Goal: Task Accomplishment & Management: Use online tool/utility

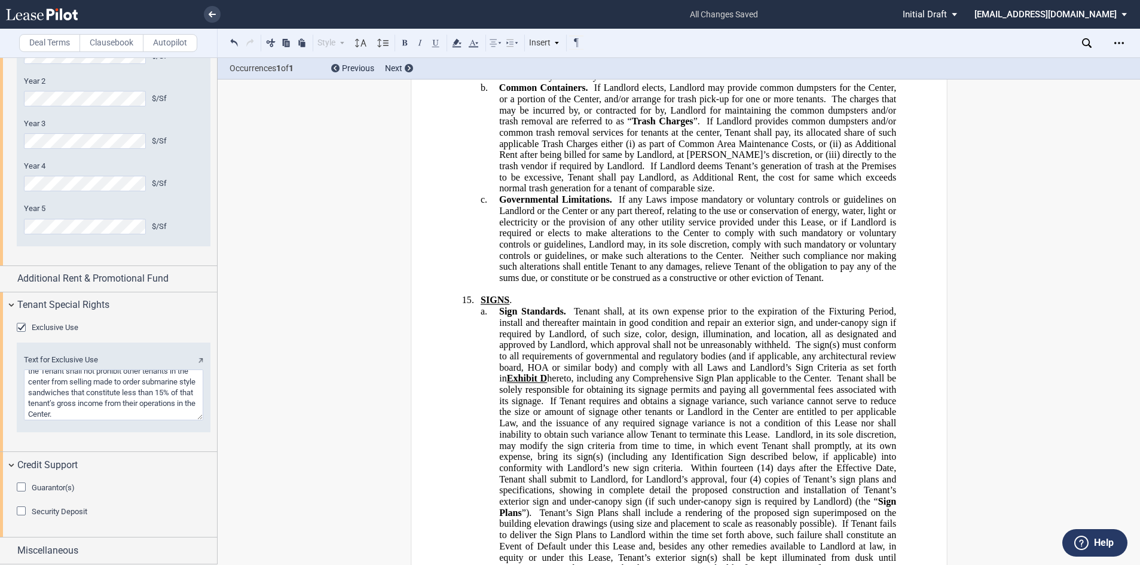
scroll to position [10905, 0]
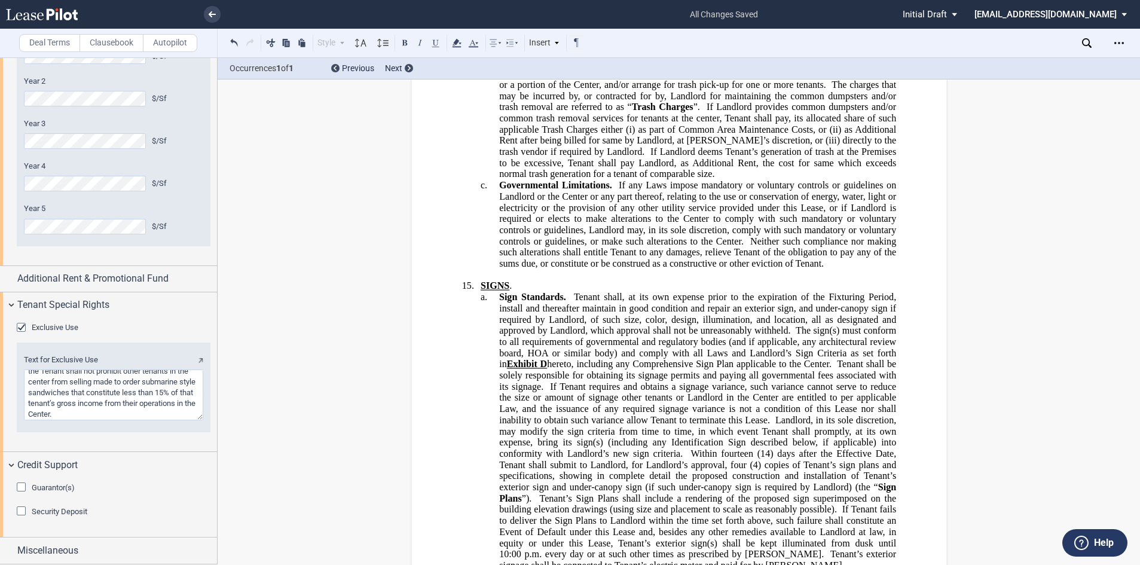
click at [498, 292] on span "Sign Standards." at bounding box center [531, 297] width 67 height 11
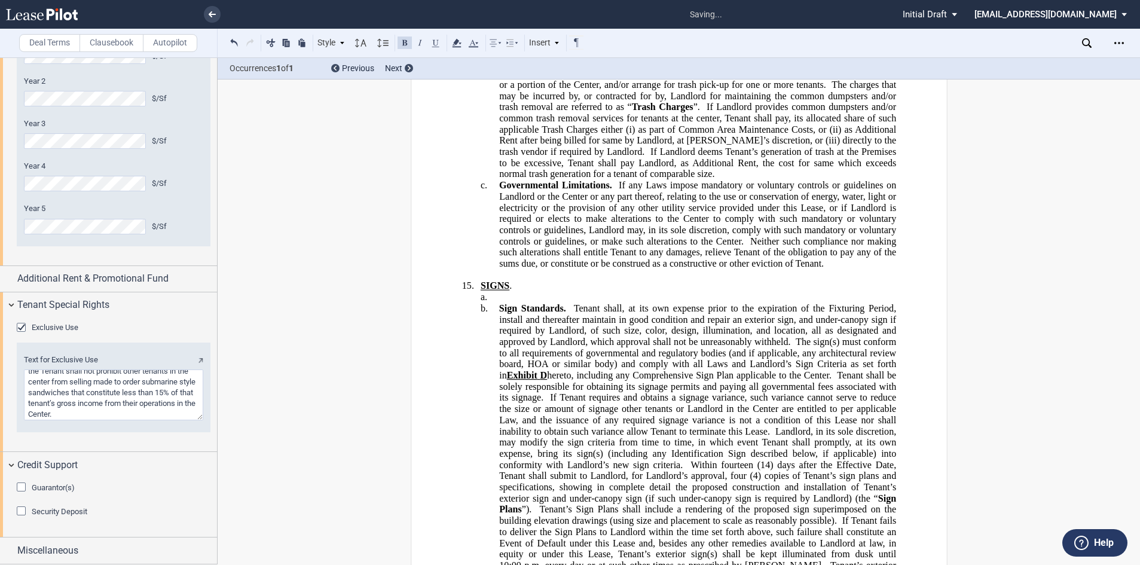
click at [504, 292] on p "a. ﻿" at bounding box center [697, 297] width 397 height 11
drag, startPoint x: 607, startPoint y: 262, endPoint x: 559, endPoint y: 262, distance: 47.2
click at [559, 292] on p "a. ﻿Exterior Signs. Landlord" at bounding box center [697, 297] width 397 height 11
drag, startPoint x: 604, startPoint y: 262, endPoint x: 555, endPoint y: 259, distance: 48.5
click at [555, 292] on p "a. ﻿Exterior Signs. Landlord" at bounding box center [697, 297] width 397 height 11
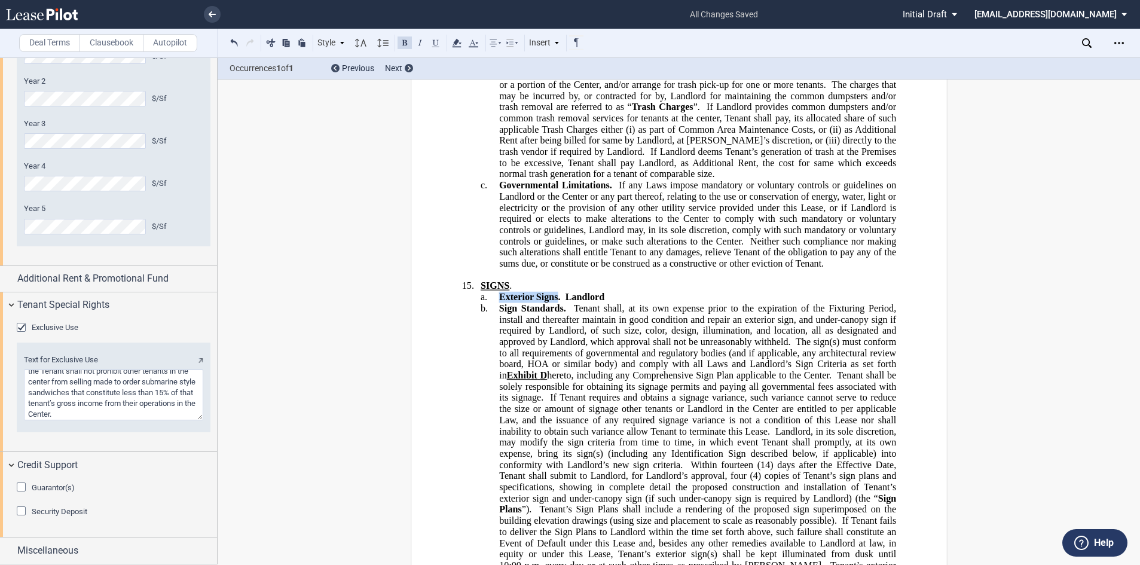
click at [405, 40] on button at bounding box center [404, 42] width 14 height 14
click at [659, 280] on p "15. SIGNS ." at bounding box center [687, 285] width 415 height 11
click at [622, 292] on p "a. ﻿Exterior Signs . Landlord" at bounding box center [697, 297] width 397 height 11
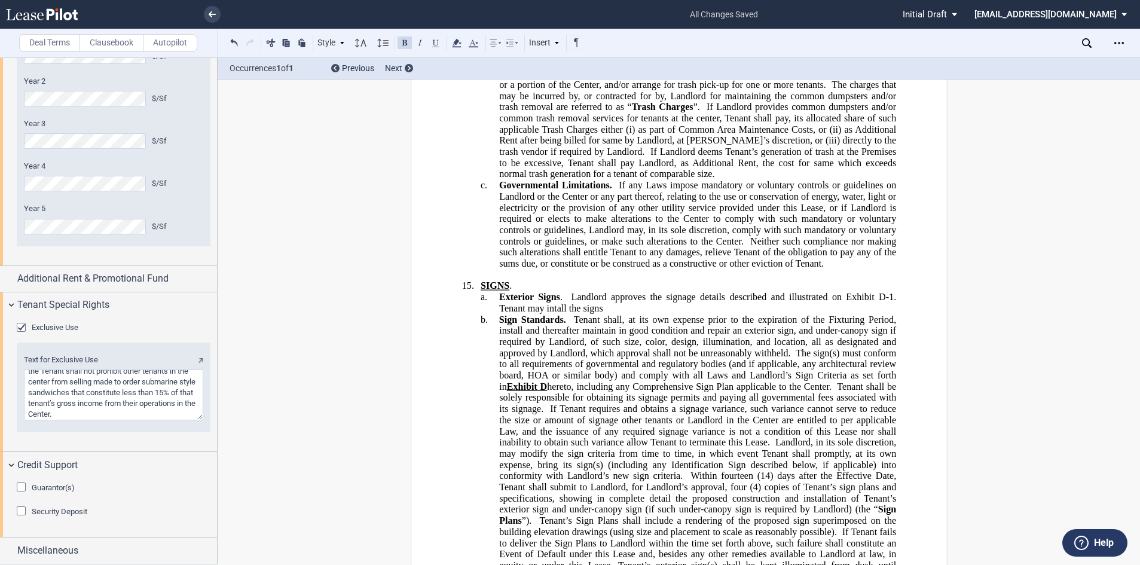
click at [579, 292] on span "﻿Exterior Signs . Landlord approves the signage details described and illustrat…" at bounding box center [699, 303] width 402 height 22
click at [887, 292] on span "﻿Exterior Signs . Landlord approves the signage details described and illustrat…" at bounding box center [699, 303] width 402 height 22
drag, startPoint x: 889, startPoint y: 259, endPoint x: 871, endPoint y: 260, distance: 17.3
click at [871, 292] on span "﻿Exterior Signs . Landlord approves the signage details described and illustrat…" at bounding box center [699, 303] width 402 height 22
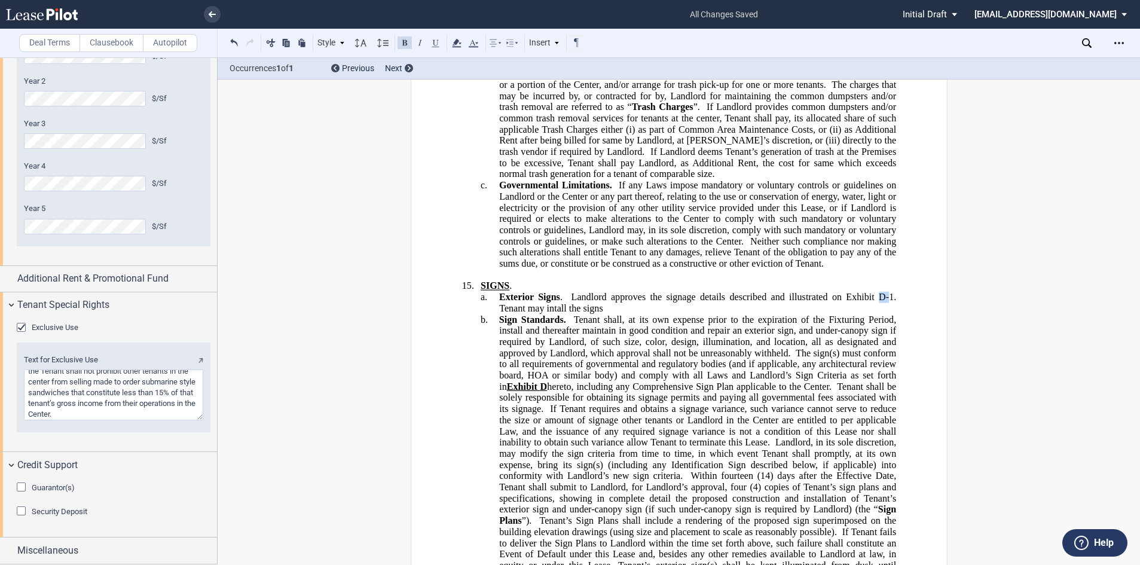
drag, startPoint x: 874, startPoint y: 262, endPoint x: 888, endPoint y: 262, distance: 14.3
click at [888, 292] on span "﻿Exterior Signs . Landlord approves the signage details described and illustrat…" at bounding box center [699, 303] width 402 height 22
drag, startPoint x: 888, startPoint y: 262, endPoint x: 840, endPoint y: 262, distance: 47.8
click at [840, 292] on span "﻿Exterior Signs . Landlord approves the signage details described and illustrat…" at bounding box center [699, 303] width 402 height 22
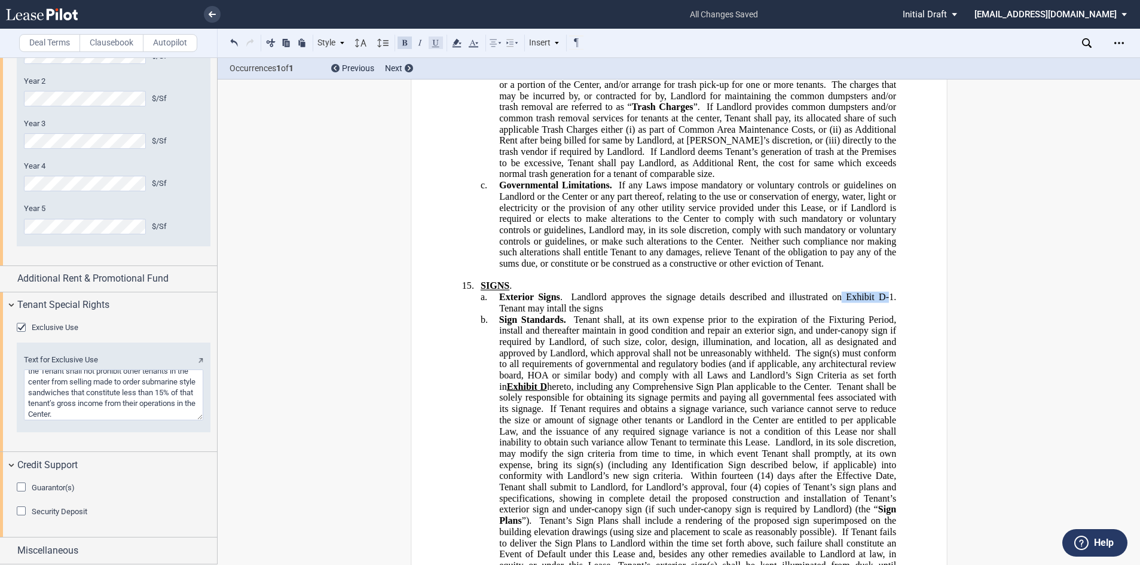
drag, startPoint x: 848, startPoint y: 264, endPoint x: 435, endPoint y: 39, distance: 470.1
click at [435, 39] on button at bounding box center [435, 42] width 14 height 14
click at [538, 146] on span "If Landlord deems Tenant’s generation of trash at the Premises to be excessive,…" at bounding box center [698, 162] width 399 height 33
click at [845, 292] on span "Exhibit D-" at bounding box center [866, 297] width 43 height 11
click at [436, 44] on button at bounding box center [435, 42] width 14 height 14
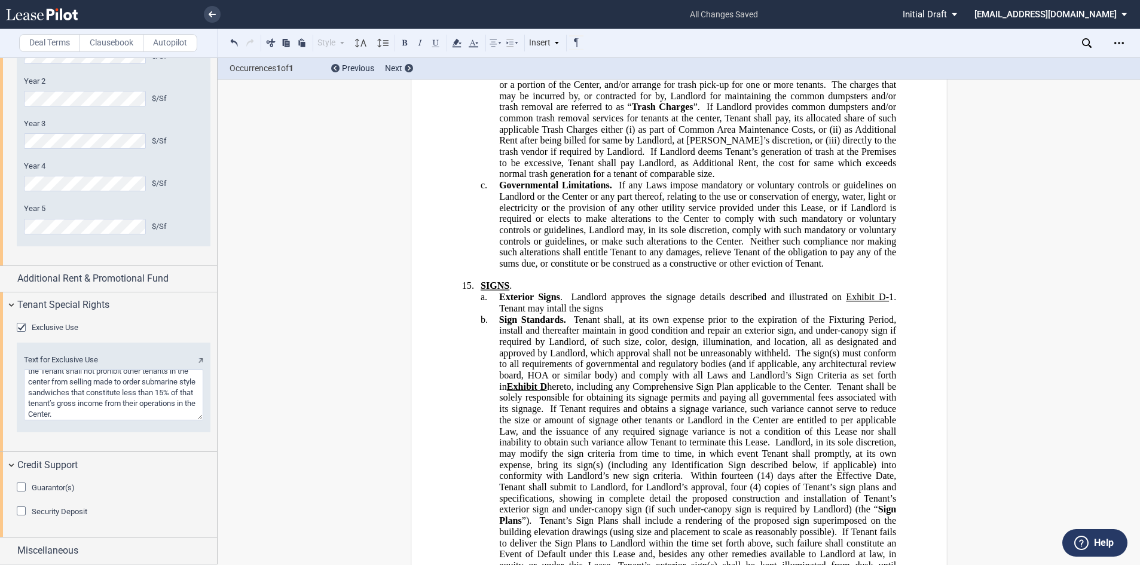
click at [894, 292] on span "﻿Exterior Signs . Landlord approves the signage details described and illustrat…" at bounding box center [699, 303] width 402 height 22
click at [886, 292] on span "﻿Exterior Signs . Landlord approves the signage details described and illustrat…" at bounding box center [699, 303] width 402 height 22
click at [437, 42] on button at bounding box center [435, 42] width 14 height 14
click at [749, 317] on span "Tenant shall, at its own expense prior to the expiration of the Fixturing Perio…" at bounding box center [698, 336] width 399 height 44
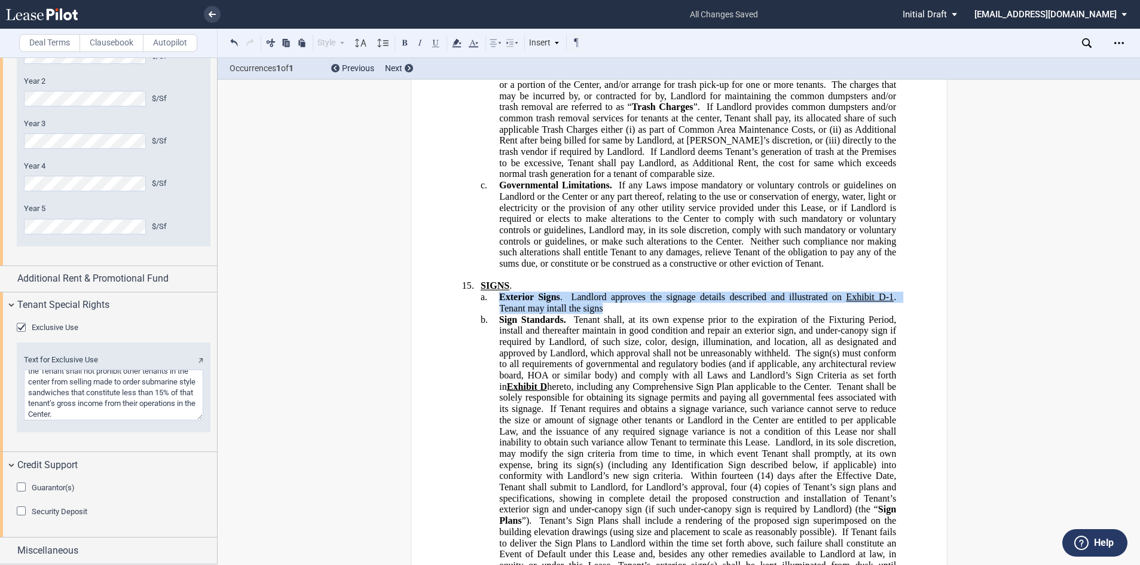
drag, startPoint x: 599, startPoint y: 277, endPoint x: 497, endPoint y: 265, distance: 102.4
click at [498, 292] on span "﻿Exterior Signs . Landlord approves the signage details described and illustrat…" at bounding box center [699, 303] width 402 height 22
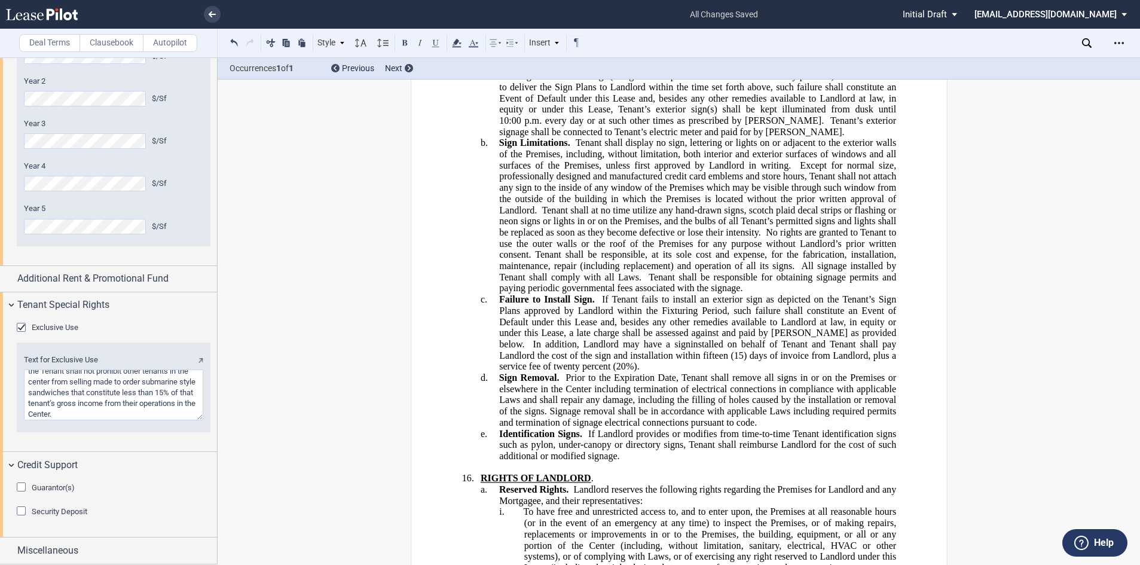
scroll to position [11383, 0]
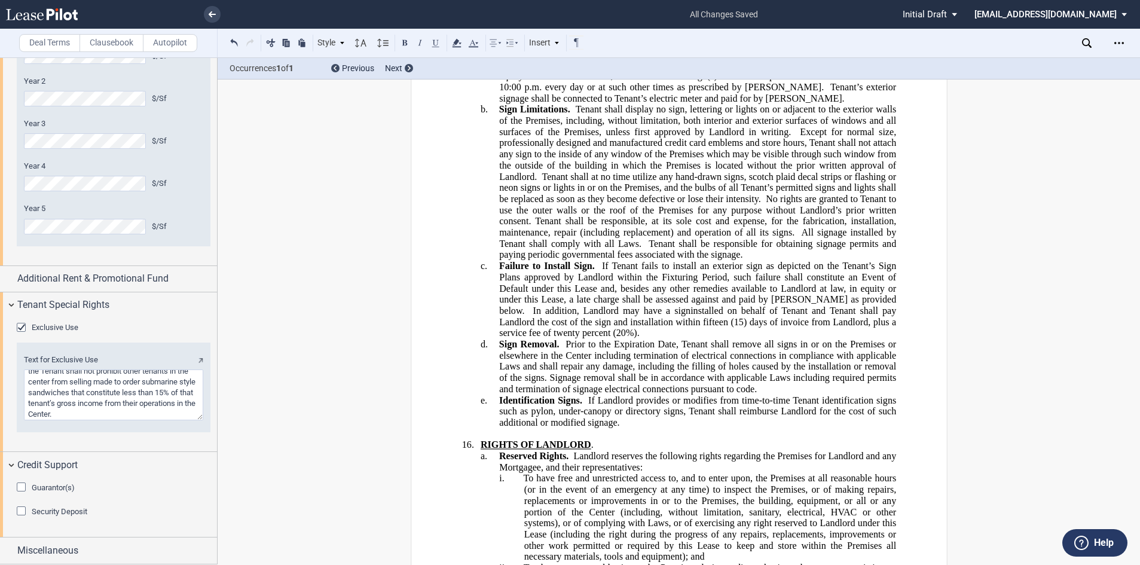
click at [618, 394] on p "e. Identification Signs. If Landlord provides or modifies from time-to-time Ten…" at bounding box center [697, 410] width 397 height 33
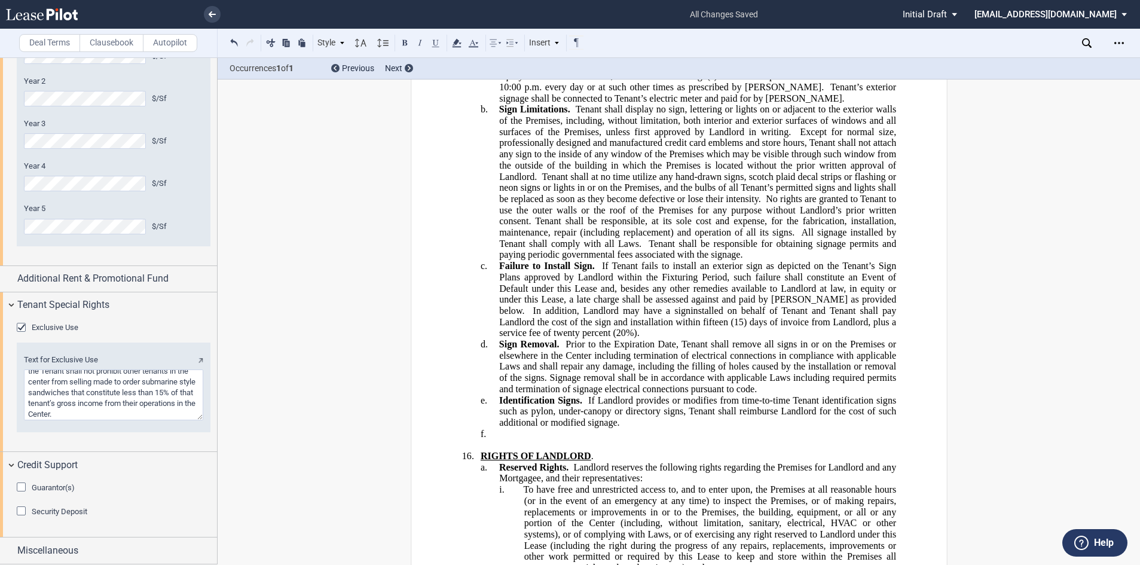
drag, startPoint x: 500, startPoint y: 400, endPoint x: 391, endPoint y: 201, distance: 226.8
click at [507, 428] on p "f. ​" at bounding box center [697, 433] width 397 height 11
click at [499, 428] on p "f. ​Landlord approves" at bounding box center [697, 433] width 397 height 11
drag, startPoint x: 556, startPoint y: 399, endPoint x: 497, endPoint y: 396, distance: 59.2
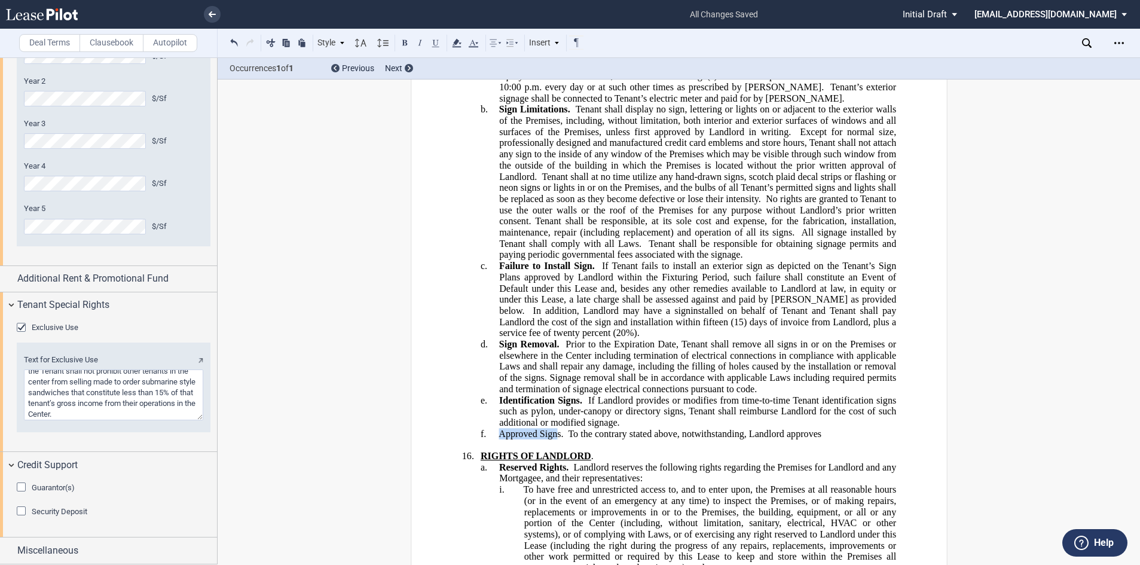
click at [498, 428] on span "​Approved Signs. To the contrary stated above, notwithstanding, Landlord approv…" at bounding box center [659, 433] width 323 height 11
click at [401, 45] on button at bounding box center [404, 42] width 14 height 14
click at [558, 428] on span "​ Approved Sign s. To the contrary stated above, notwithstanding, Landlord appr…" at bounding box center [661, 433] width 326 height 11
click at [854, 428] on p "f. ​ Approved Sign Designs . To the contrary stated above, notwithstanding, Lan…" at bounding box center [697, 433] width 397 height 11
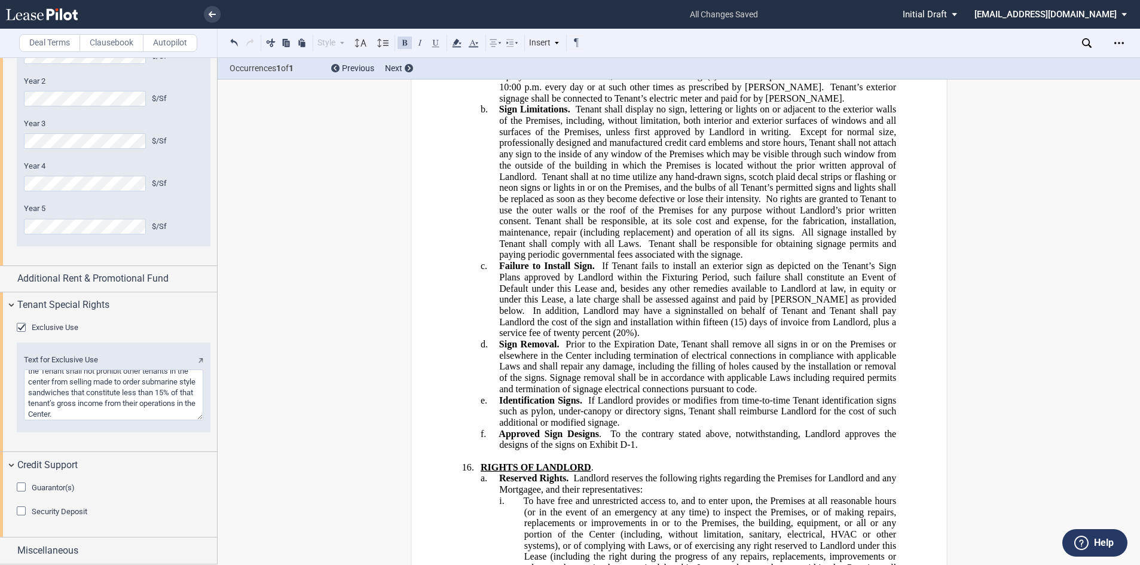
click at [629, 428] on span "​ Approved Sign Designs . To the contrary stated above, notwithstanding, Landlo…" at bounding box center [698, 439] width 400 height 22
drag, startPoint x: 630, startPoint y: 407, endPoint x: 617, endPoint y: 410, distance: 13.5
click at [617, 428] on span "​ Approved Sign Designs . To the contrary stated above, notwithstanding, Landlo…" at bounding box center [698, 439] width 400 height 22
click at [434, 43] on button at bounding box center [435, 42] width 14 height 14
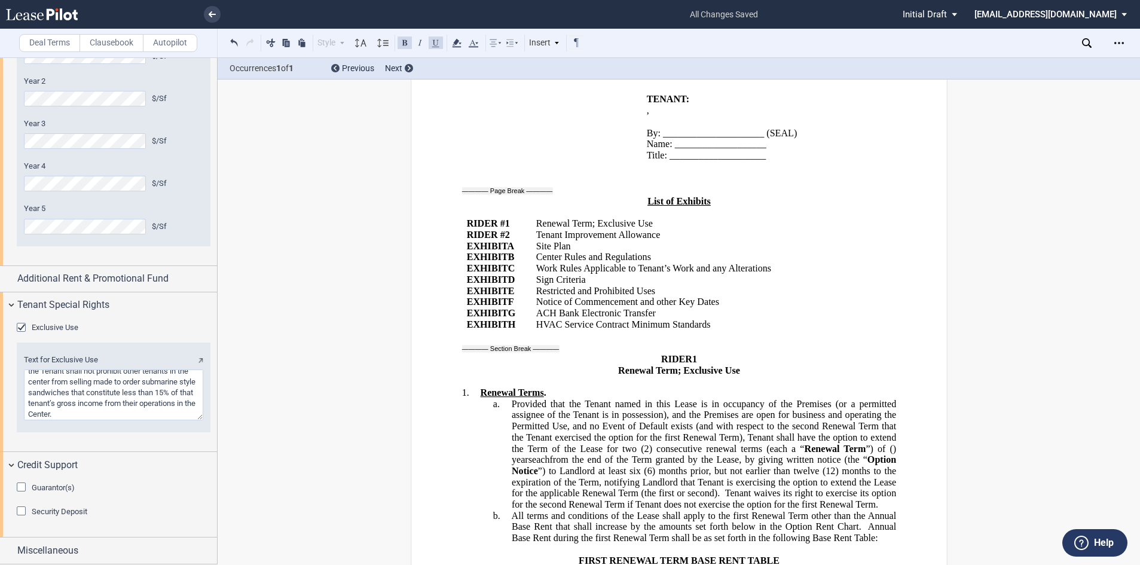
scroll to position [23393, 0]
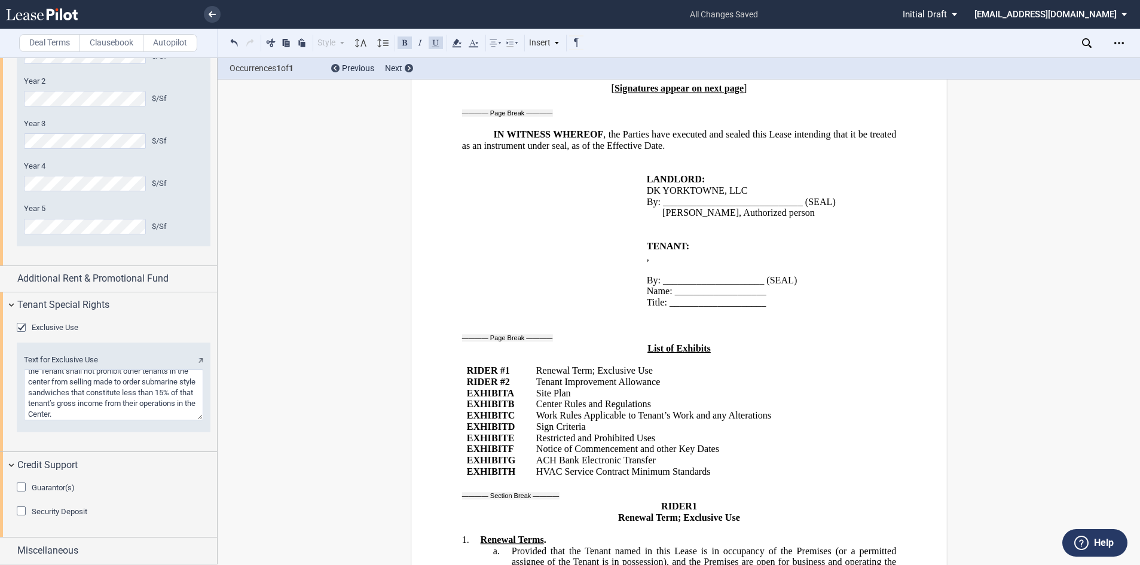
click at [585, 421] on p "Sign Criteria" at bounding box center [683, 426] width 296 height 11
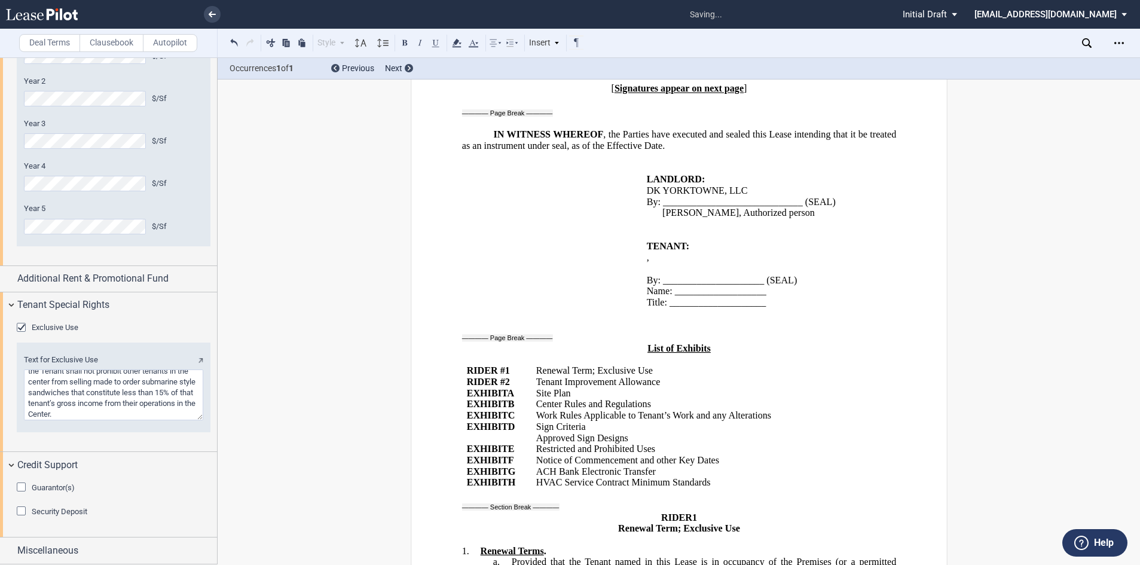
click at [469, 421] on td "EXHIBIT ﻿ D ﻿" at bounding box center [495, 432] width 69 height 22
click at [513, 421] on link "D" at bounding box center [510, 426] width 7 height 11
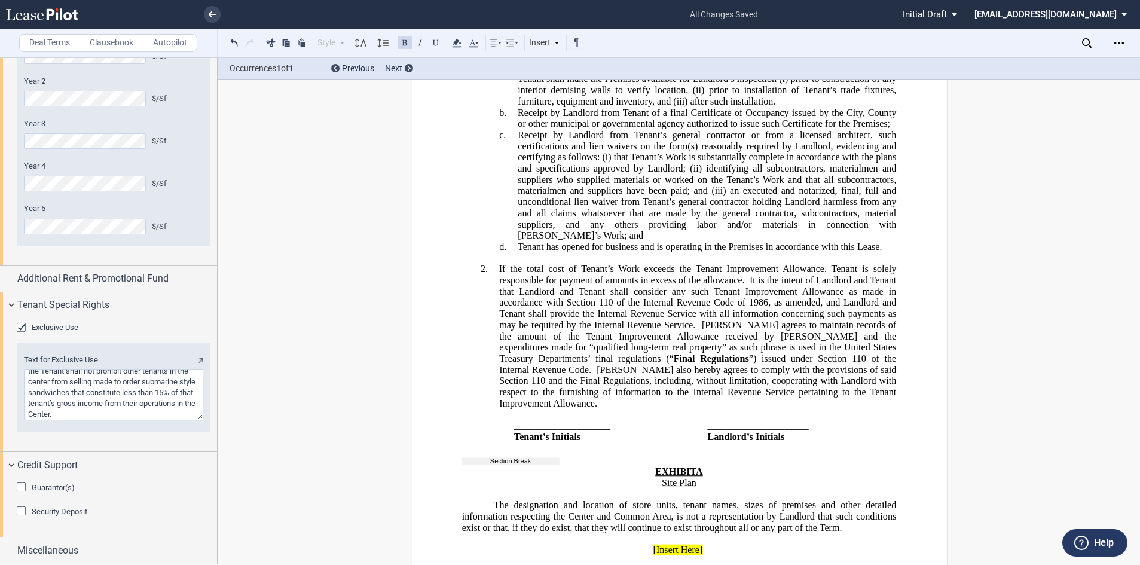
scroll to position [25021, 0]
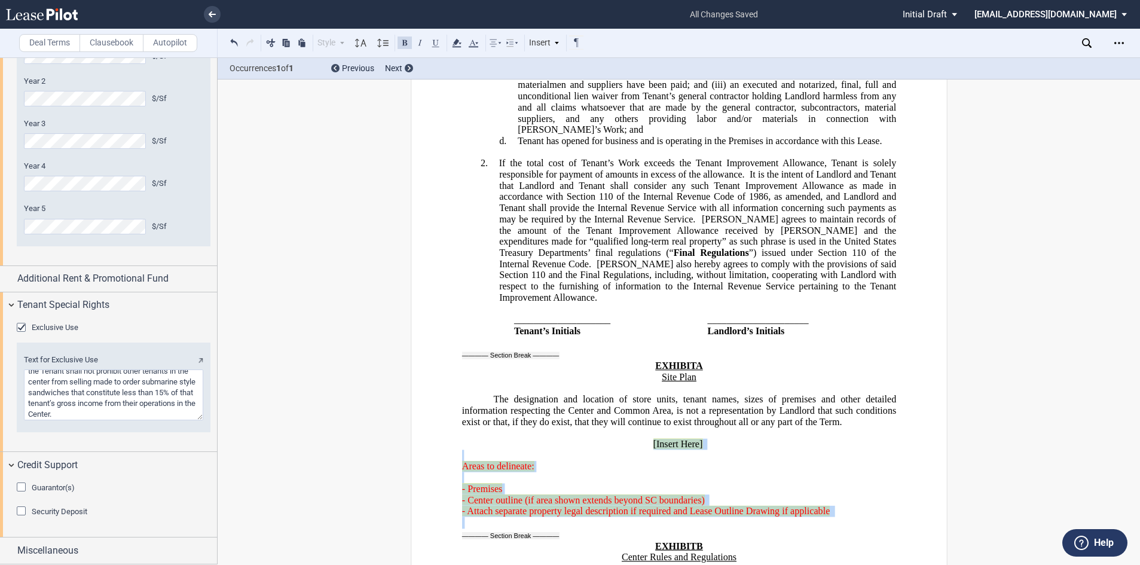
drag, startPoint x: 826, startPoint y: 415, endPoint x: 578, endPoint y: 338, distance: 259.5
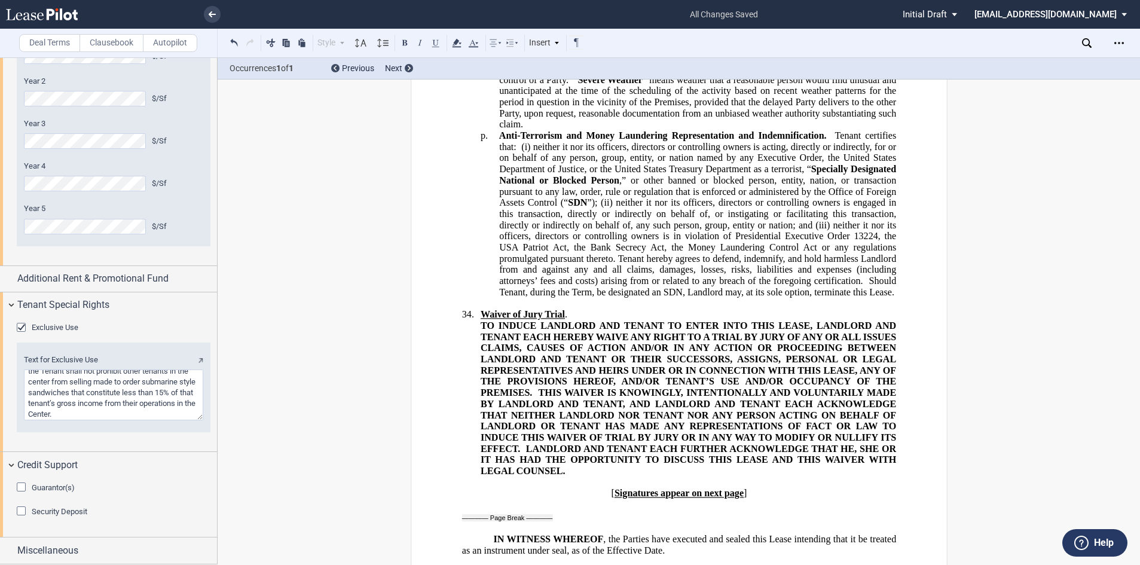
scroll to position [23407, 0]
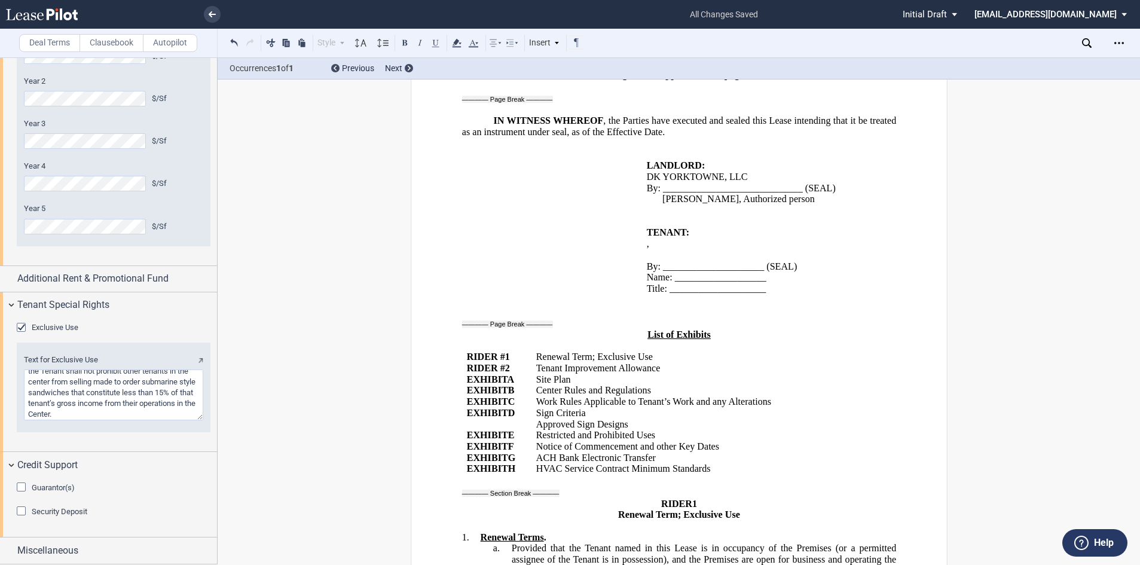
click at [467, 408] on td "EXHIBIT ﻿ D ﻿" at bounding box center [495, 419] width 69 height 22
click at [523, 408] on p "EXHIBIT ﻿ D ﻿" at bounding box center [496, 413] width 60 height 11
drag, startPoint x: 516, startPoint y: 291, endPoint x: 481, endPoint y: 287, distance: 35.4
click at [481, 418] on span "﻿EXHIBIT D-1" at bounding box center [494, 423] width 56 height 11
click at [481, 408] on td "EXHIBIT ﻿ D ﻿ ﻿EXHIBIT D-1" at bounding box center [495, 419] width 69 height 22
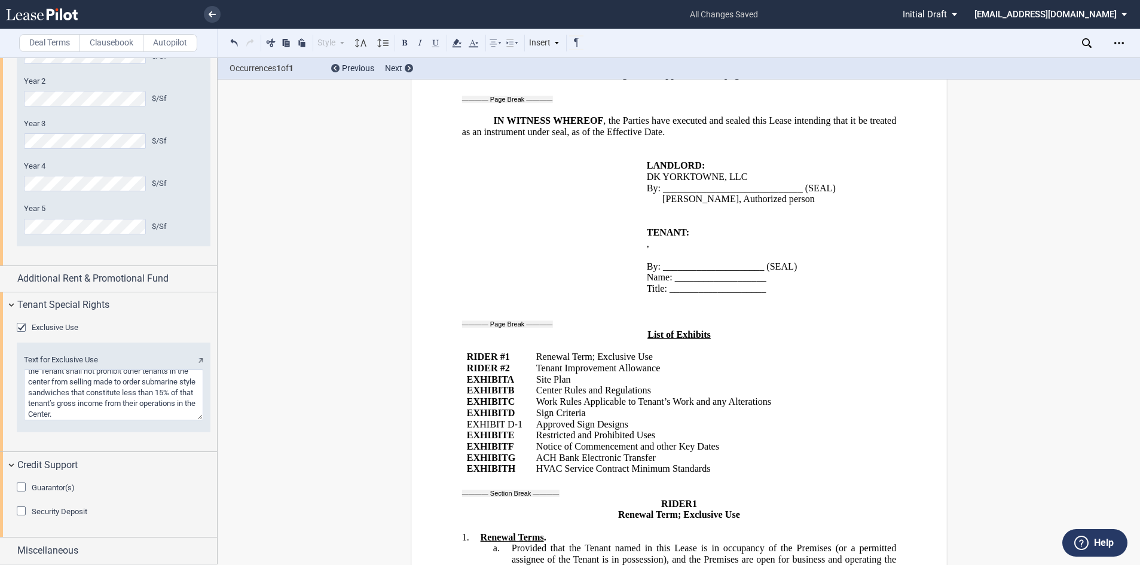
drag, startPoint x: 464, startPoint y: 287, endPoint x: 518, endPoint y: 293, distance: 54.1
click at [519, 418] on span "﻿EXHIBIT D-1" at bounding box center [494, 423] width 56 height 11
click at [405, 44] on button at bounding box center [404, 42] width 14 height 14
drag, startPoint x: 500, startPoint y: 213, endPoint x: 503, endPoint y: 224, distance: 11.0
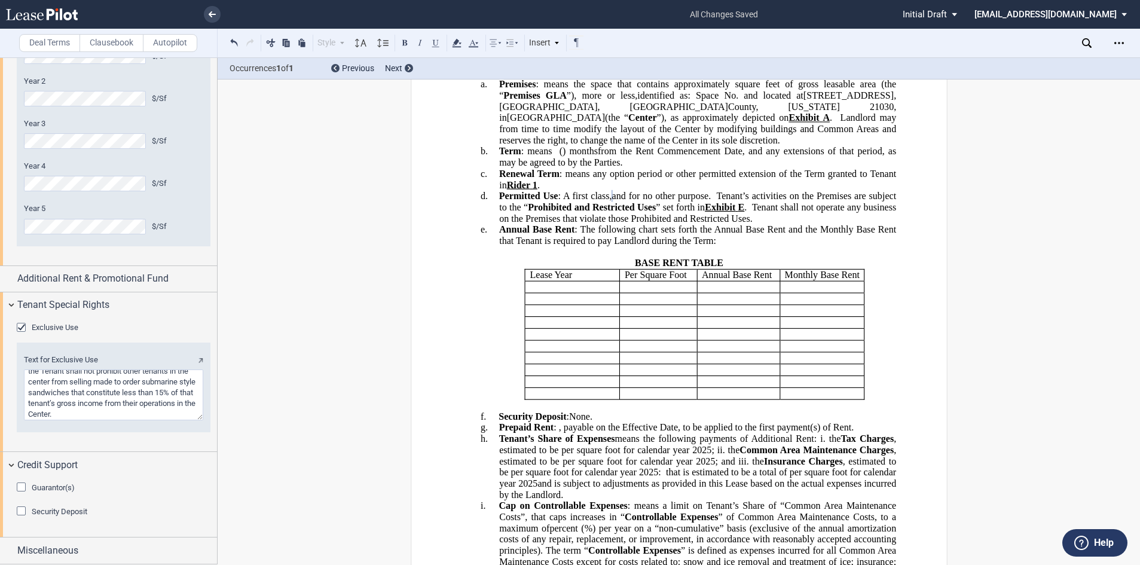
scroll to position [239, 0]
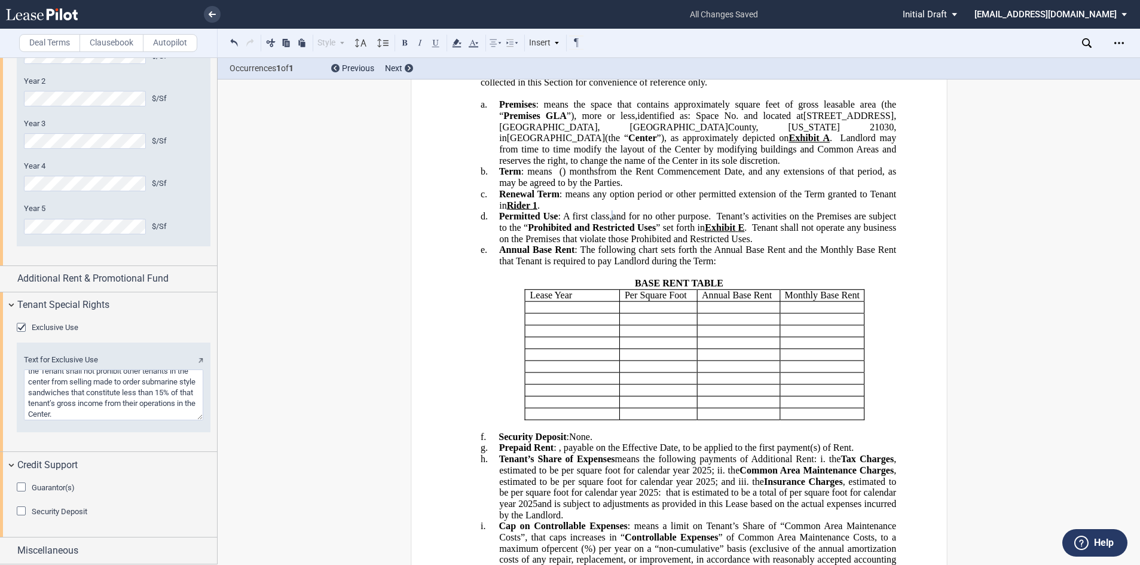
click at [575, 211] on p "c. Renewal Term : means any option period or other permitted extension of the T…" at bounding box center [697, 200] width 397 height 22
click at [615, 166] on p "a. Premises : means the space that contains approximately ﻿ ﻿ square feet of gr…" at bounding box center [697, 132] width 397 height 67
click at [832, 143] on span at bounding box center [836, 138] width 8 height 11
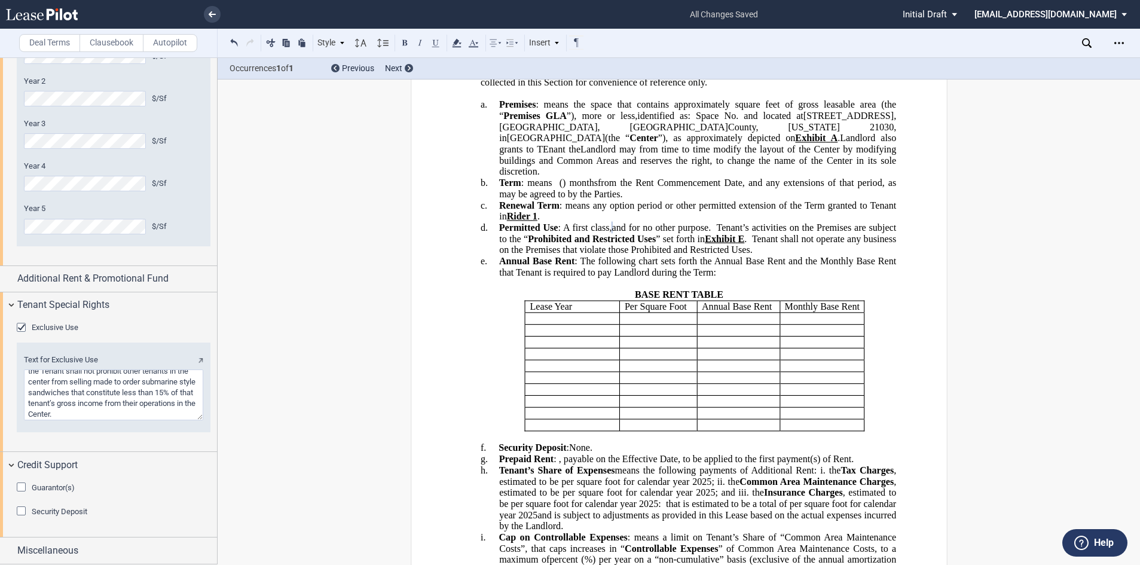
click at [751, 149] on span "Landlord also grants to TEnant the" at bounding box center [698, 144] width 399 height 22
click at [783, 147] on span "Landlord also grants to Tenant the" at bounding box center [698, 144] width 399 height 22
drag, startPoint x: 622, startPoint y: 159, endPoint x: 588, endPoint y: 157, distance: 34.1
click at [588, 154] on span "Landlord also grants to Tenant the exclusive use of the outdoor seating area sh…" at bounding box center [698, 144] width 399 height 22
click at [435, 45] on button at bounding box center [435, 42] width 14 height 14
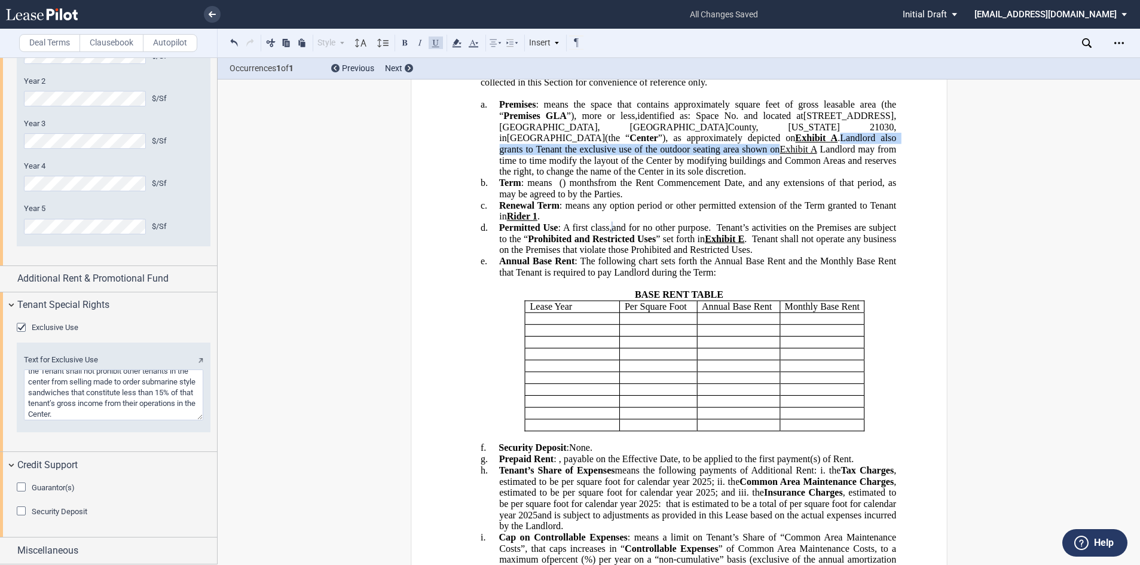
click at [779, 155] on span "Exhibit A" at bounding box center [797, 149] width 37 height 11
click at [439, 45] on button at bounding box center [435, 42] width 14 height 14
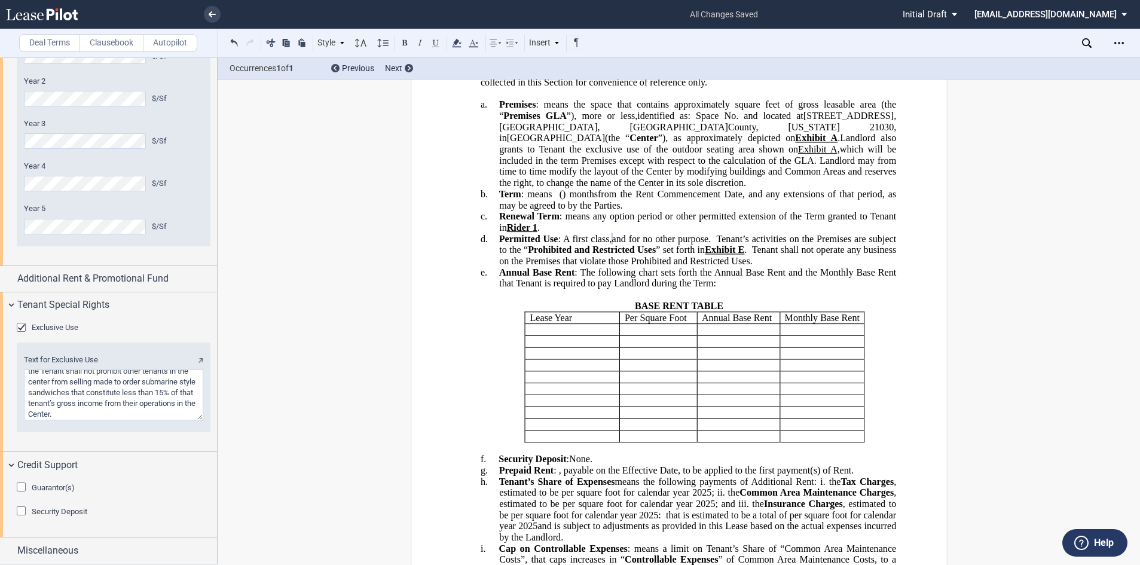
click at [770, 158] on span "which will be included in the term Premises except with respect to the calculat…" at bounding box center [698, 155] width 399 height 22
click at [804, 158] on span "which will be included in the term “Premises except with respect to the calcula…" at bounding box center [698, 155] width 399 height 22
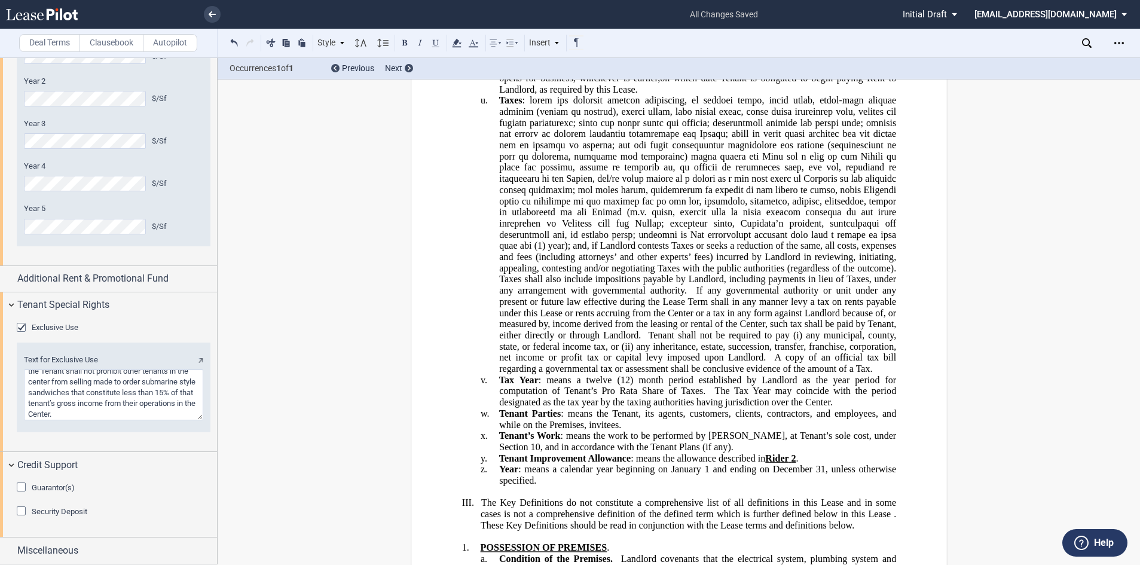
scroll to position [2211, 0]
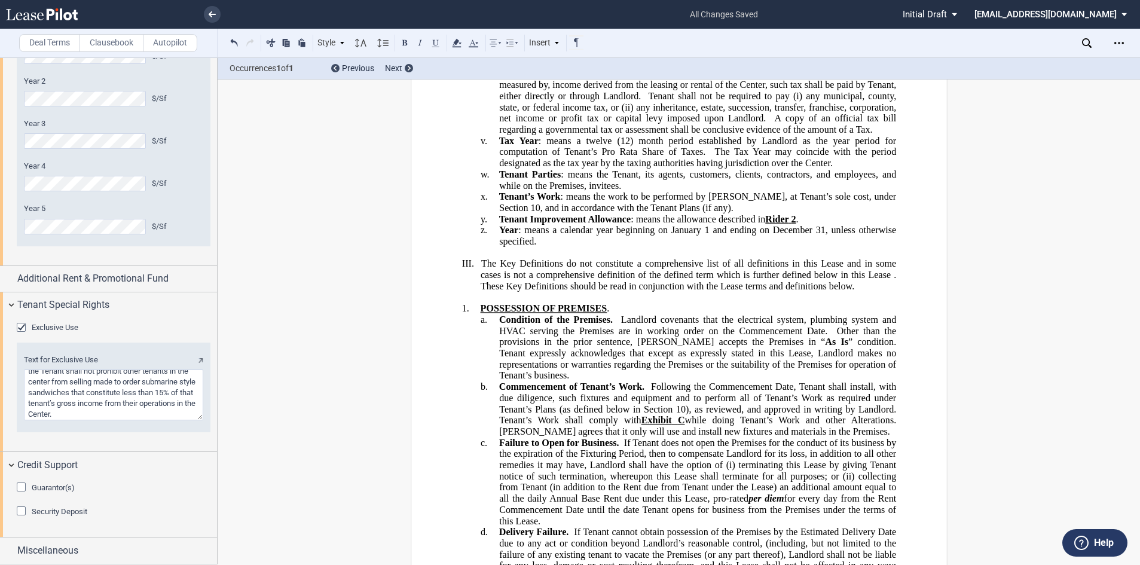
click at [616, 325] on span at bounding box center [616, 319] width 8 height 11
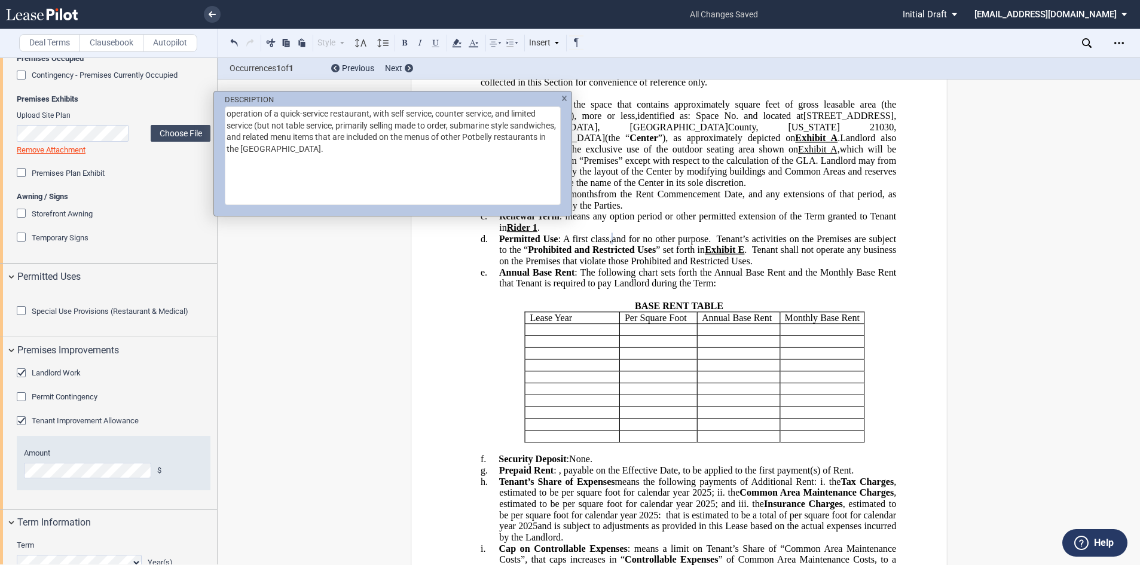
scroll to position [172, 0]
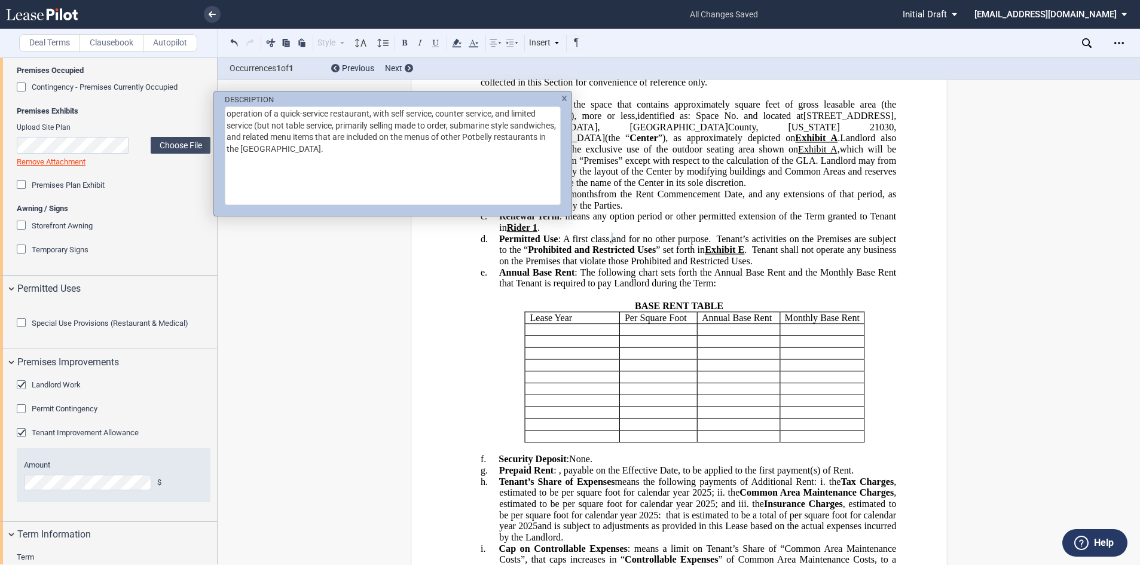
click at [772, 216] on div "DESCRIPTION operation of a quick-service restaurant, with self service, counter…" at bounding box center [570, 282] width 1140 height 565
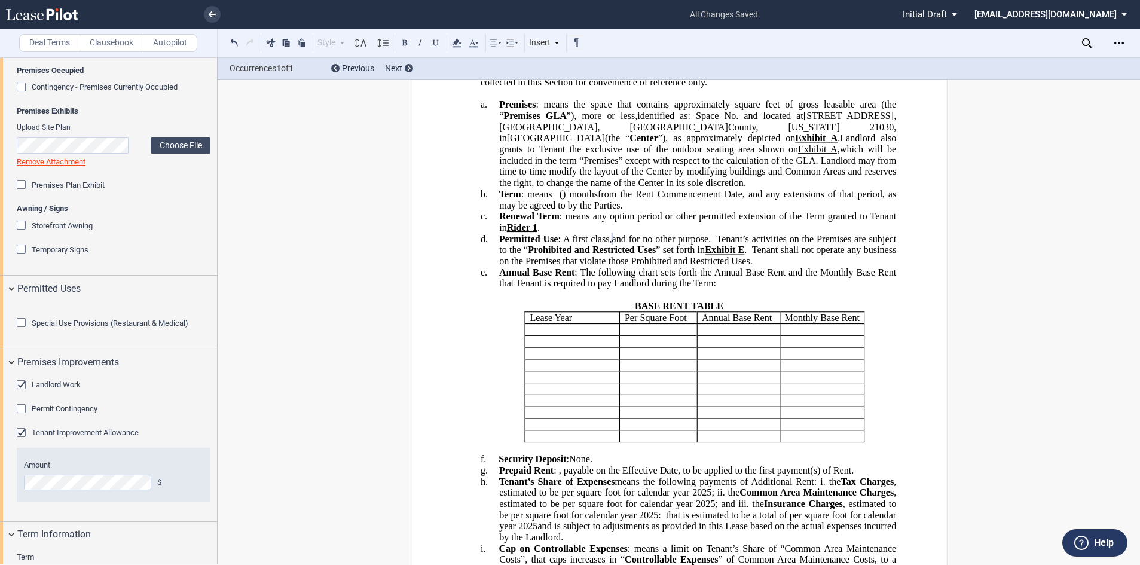
click at [621, 244] on span "and for no other purpose." at bounding box center [660, 238] width 99 height 11
click at [710, 244] on span at bounding box center [712, 238] width 5 height 11
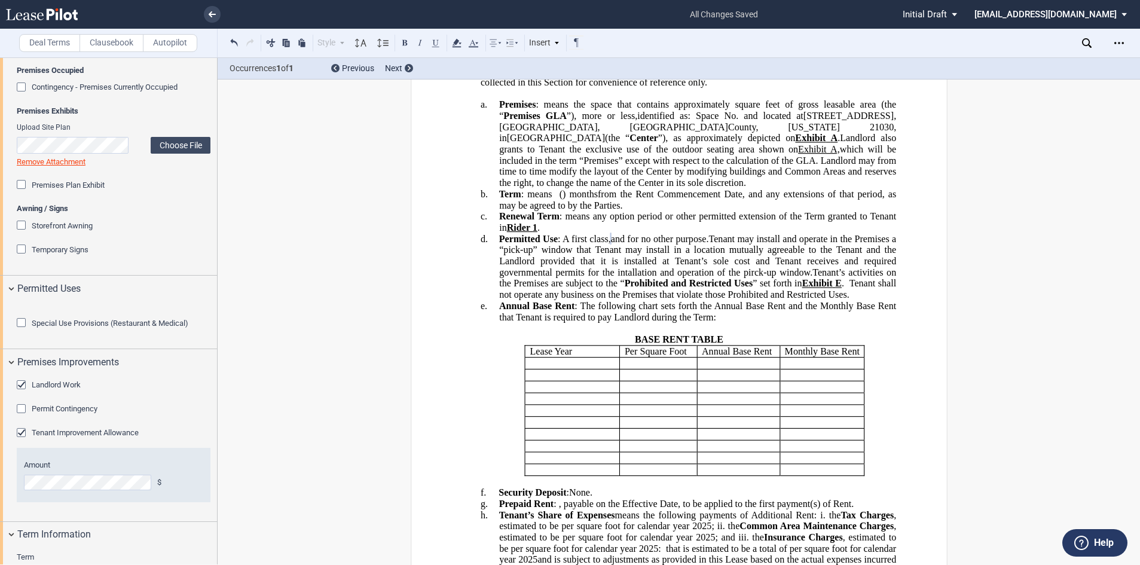
click at [695, 277] on span "Tenant may install and operate in the Premises a “pick-up” window that Tenant m…" at bounding box center [698, 255] width 399 height 44
drag, startPoint x: 665, startPoint y: 280, endPoint x: 743, endPoint y: 314, distance: 84.8
click at [743, 277] on span "Tenant may install and operate in the Premises a “pick-up” window that Tenant m…" at bounding box center [698, 255] width 399 height 44
click at [690, 277] on span "Tenant may install and operate in the Premises a “pick-up” window that Tenant m…" at bounding box center [698, 255] width 399 height 44
click at [664, 277] on span "Tenant may install and operate in the Premises a “pick-up” window that Tenant m…" at bounding box center [698, 255] width 399 height 44
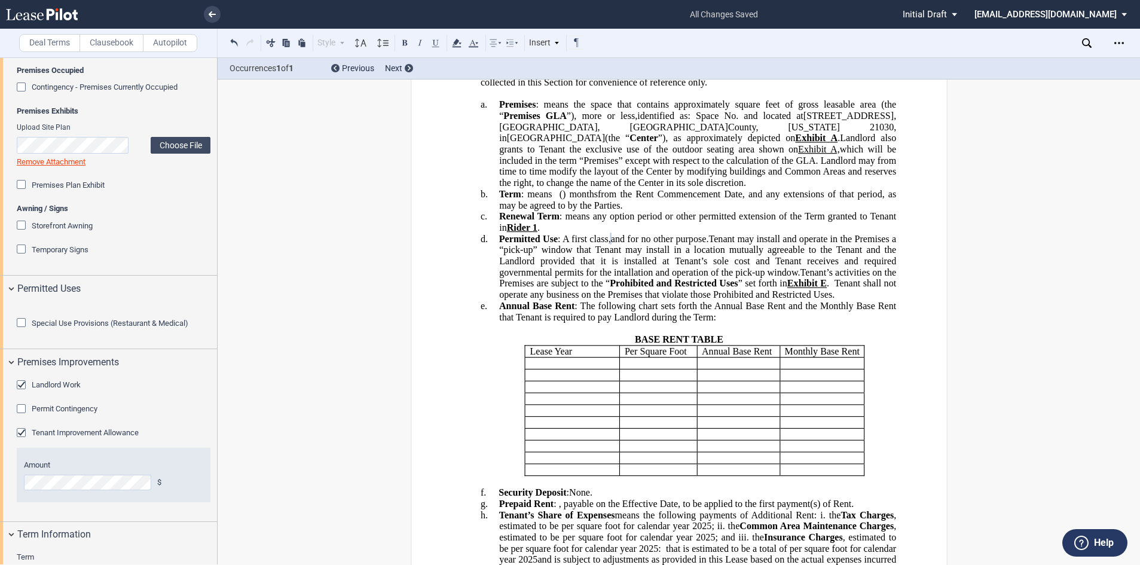
drag, startPoint x: 662, startPoint y: 282, endPoint x: 743, endPoint y: 314, distance: 86.9
click at [743, 277] on span "Tenant may install and operate in the Premises a “pick-up” window that Tenant m…" at bounding box center [698, 255] width 399 height 44
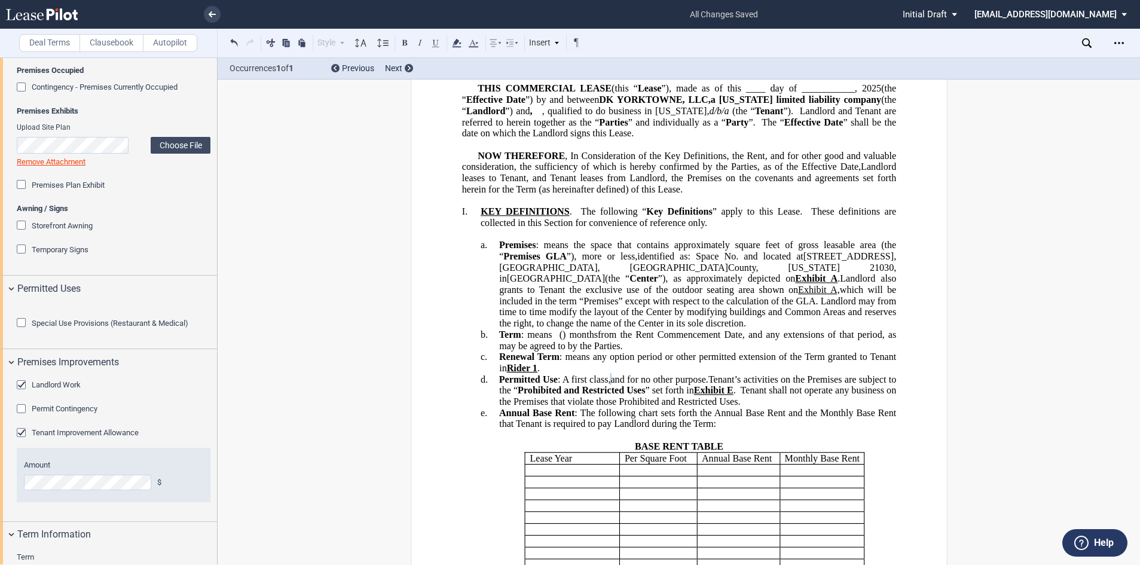
scroll to position [120, 0]
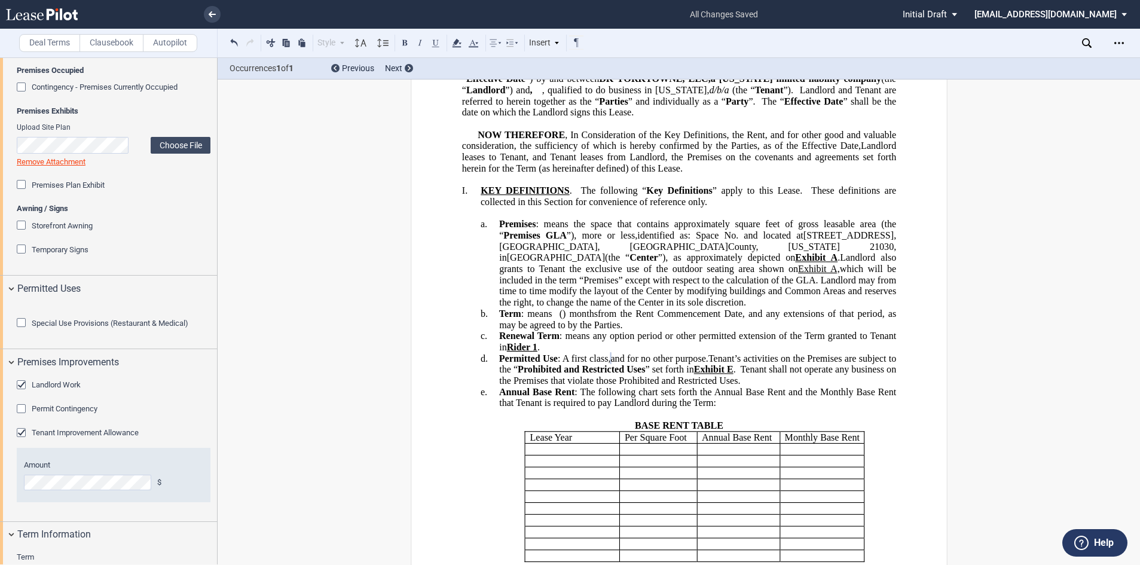
click at [564, 229] on span ": means the space that contains approximately" at bounding box center [632, 224] width 194 height 11
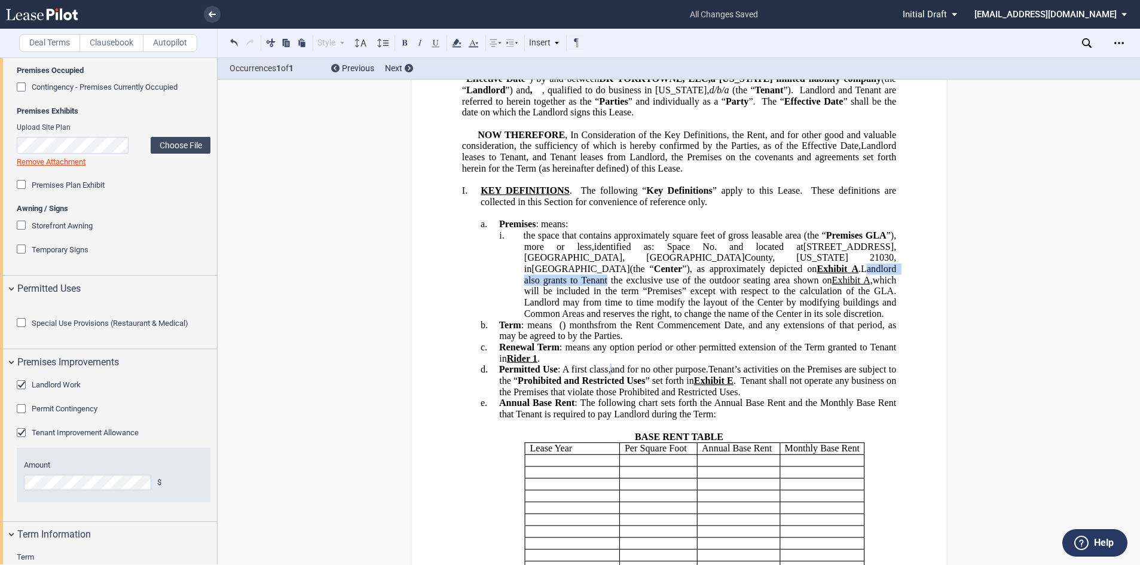
drag, startPoint x: 794, startPoint y: 281, endPoint x: 676, endPoint y: 280, distance: 117.1
click at [676, 280] on span "Landlord also grants to Tenant the exclusive use of the outdoor seating area sh…" at bounding box center [710, 280] width 375 height 33
click at [523, 290] on span "t the exclusive use of the outdoor seating area shown on Exhibit A, which will …" at bounding box center [710, 285] width 375 height 22
click at [785, 296] on span "the exclusive use of the outdoor seating area shown on Exhibit A, which will be…" at bounding box center [710, 285] width 375 height 22
drag, startPoint x: 519, startPoint y: 314, endPoint x: 475, endPoint y: 269, distance: 63.4
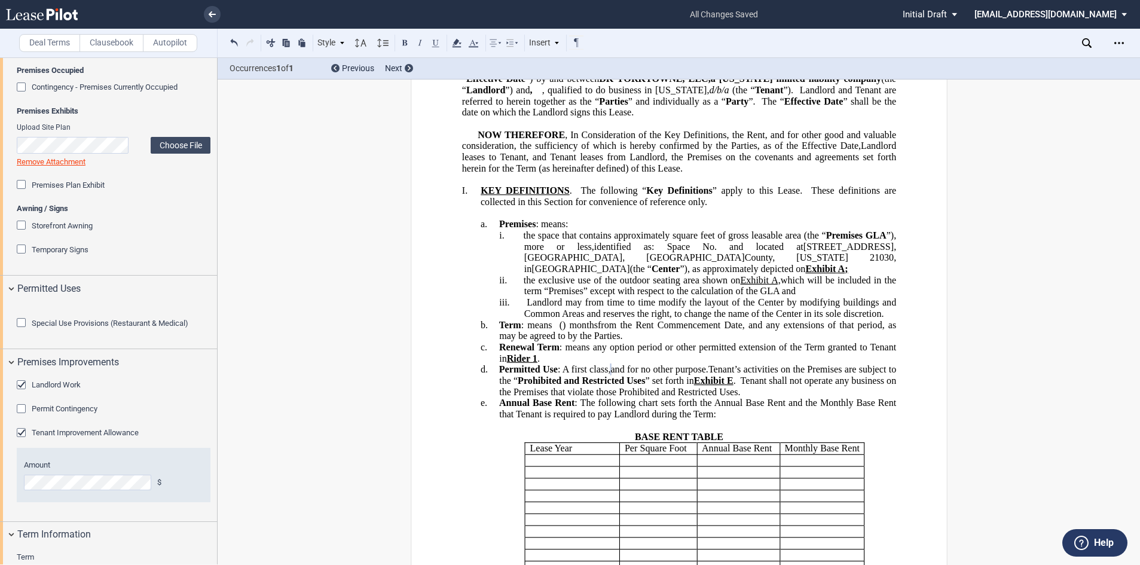
click at [475, 269] on div "!!SET_LEVEL_4!! !!SHOPPING_LEVEL5!! i. the space that contains approximately ﻿ …" at bounding box center [678, 275] width 434 height 90
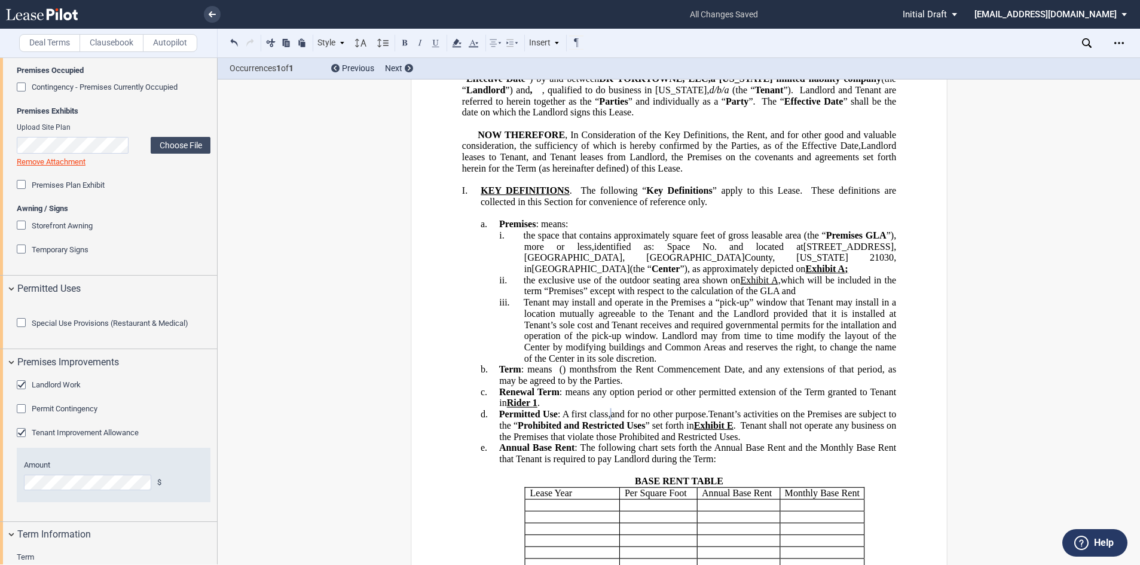
click at [523, 313] on span "Tenant may install and operate in the Premises a “pick-up” window that Tenant m…" at bounding box center [710, 319] width 375 height 44
drag, startPoint x: 901, startPoint y: 311, endPoint x: 799, endPoint y: 315, distance: 101.6
drag, startPoint x: 873, startPoint y: 313, endPoint x: 799, endPoint y: 313, distance: 74.1
click at [799, 313] on span "a pick-up window that Tenant may install and operate in the Premises aTenant ma…" at bounding box center [710, 319] width 375 height 44
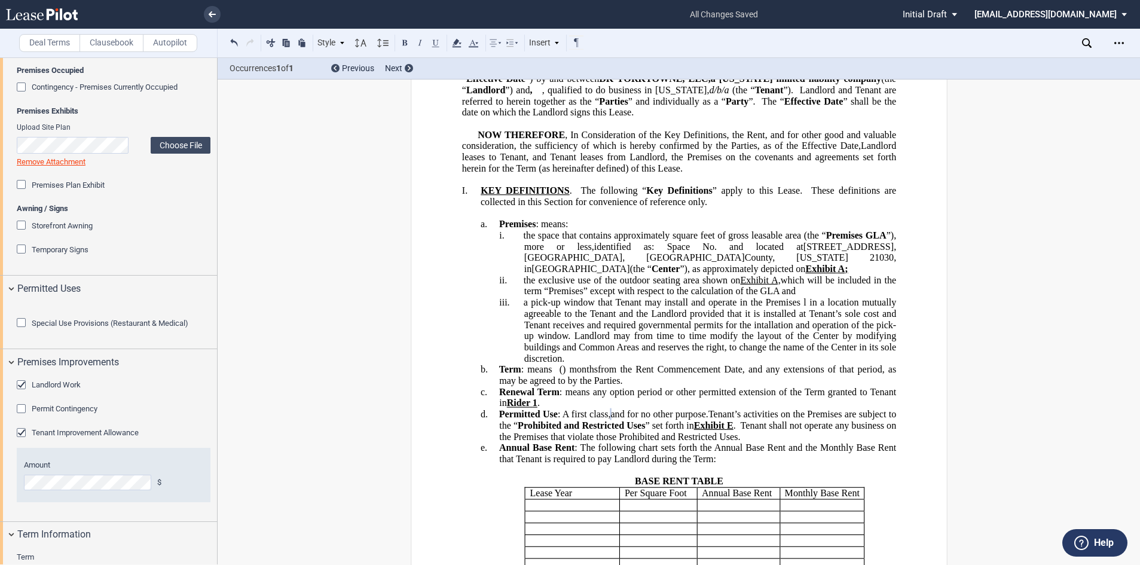
click at [806, 312] on span "a pick-up window that Tenant may install and operate in the Premises l in a loc…" at bounding box center [710, 319] width 375 height 44
drag, startPoint x: 823, startPoint y: 314, endPoint x: 853, endPoint y: 313, distance: 30.5
click at [853, 313] on span "a pick-up window that Tenant may install and operate in the Premises in a locat…" at bounding box center [710, 319] width 375 height 44
drag, startPoint x: 857, startPoint y: 313, endPoint x: 569, endPoint y: 325, distance: 288.3
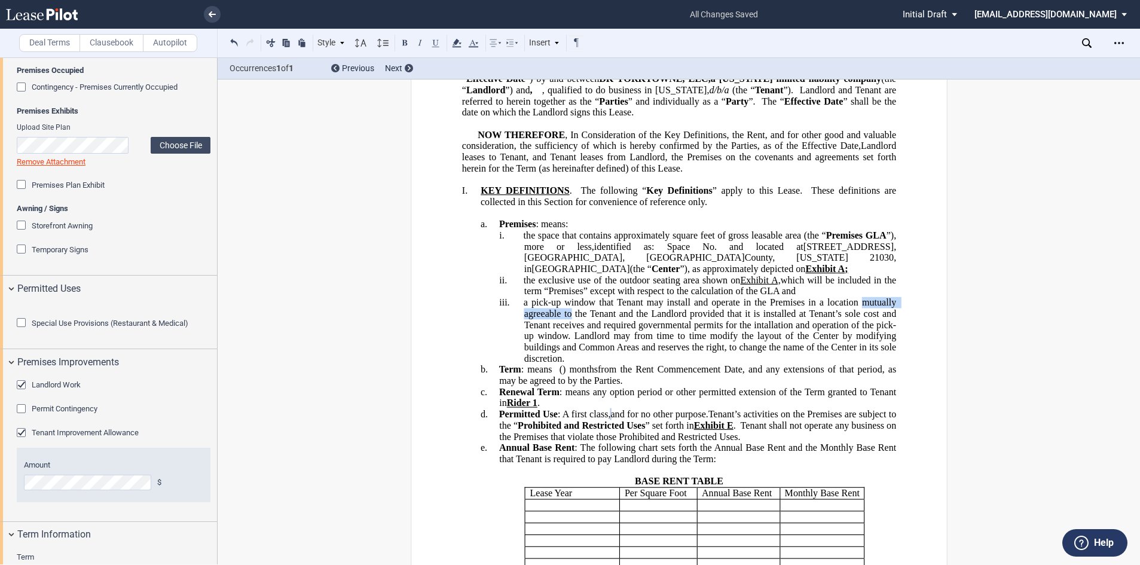
click at [569, 325] on span "a pick-up window that Tenant may install and operate in the Premises in a locat…" at bounding box center [710, 319] width 375 height 44
drag, startPoint x: 898, startPoint y: 323, endPoint x: 779, endPoint y: 327, distance: 118.4
drag, startPoint x: 883, startPoint y: 323, endPoint x: 773, endPoint y: 326, distance: 110.0
click at [773, 326] on span "a pick-up window that Tenant may install and operate in the Premises in a locat…" at bounding box center [710, 319] width 375 height 44
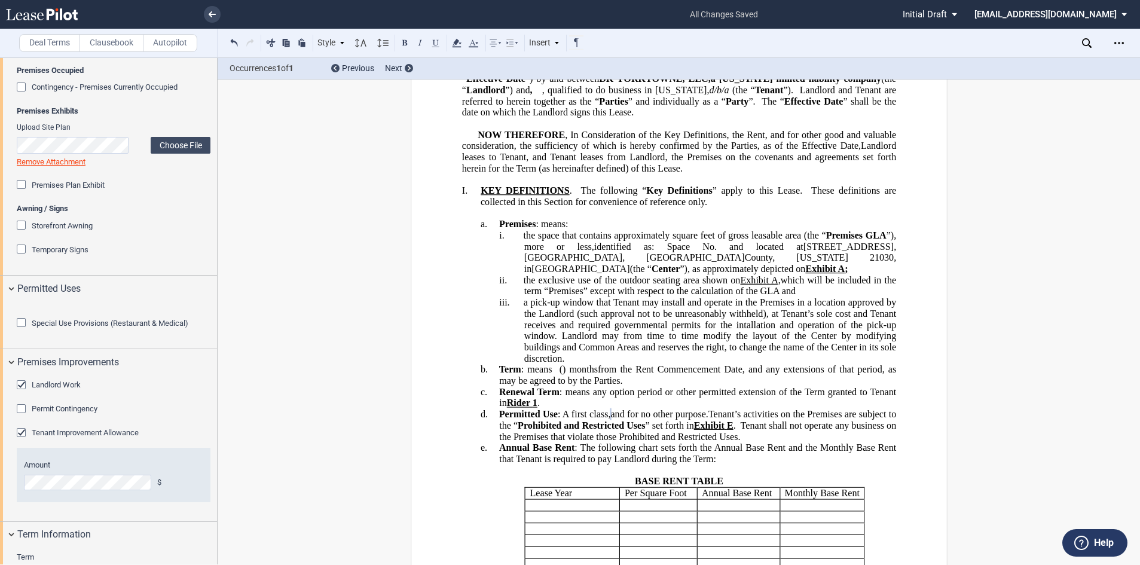
click at [862, 322] on span "a pick-up window that Tenant may install and operate in the Premises in a locat…" at bounding box center [710, 319] width 375 height 44
drag, startPoint x: 863, startPoint y: 323, endPoint x: 851, endPoint y: 321, distance: 12.6
click at [851, 321] on span "a pick-up window that Tenant may install and operate in the Premises in a locat…" at bounding box center [710, 319] width 375 height 44
click at [547, 334] on span "a pick-up window that Tenant may install and operate in the Premises in a locat…" at bounding box center [712, 319] width 378 height 44
drag, startPoint x: 588, startPoint y: 335, endPoint x: 578, endPoint y: 334, distance: 9.6
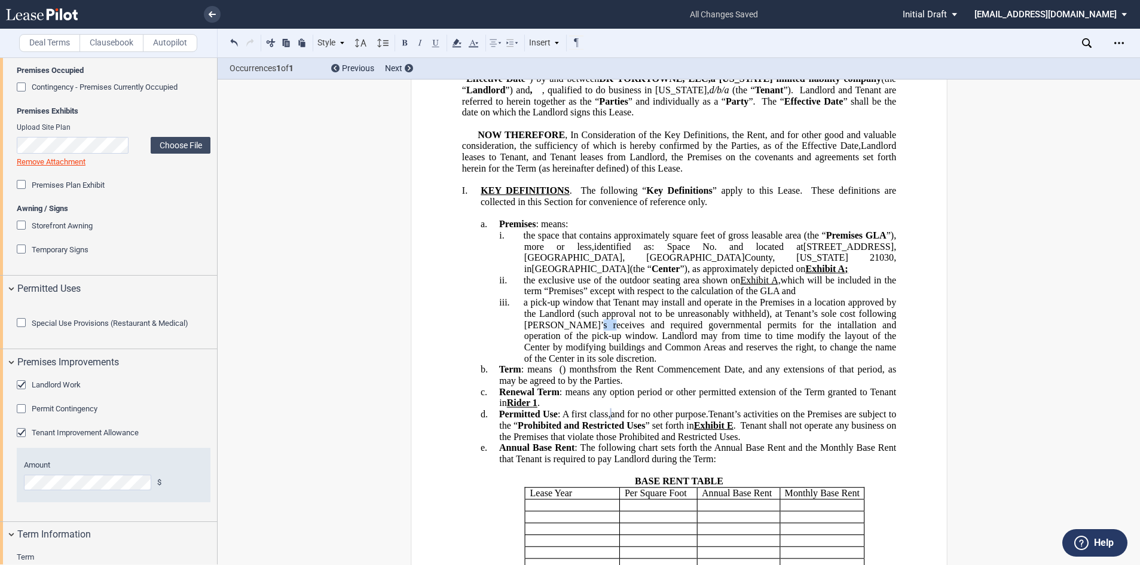
click at [578, 334] on span "a pick-up window that Tenant may install and operate in the Premises in a locat…" at bounding box center [712, 319] width 378 height 44
drag, startPoint x: 600, startPoint y: 332, endPoint x: 587, endPoint y: 334, distance: 13.4
click at [587, 334] on span "a pick-up window that Tenant may install and operate in the Premises in a locat…" at bounding box center [712, 319] width 378 height 44
drag, startPoint x: 771, startPoint y: 335, endPoint x: 752, endPoint y: 335, distance: 19.1
click at [752, 335] on span "a pick-up window that Tenant may install and operate in the Premises in a locat…" at bounding box center [712, 319] width 378 height 44
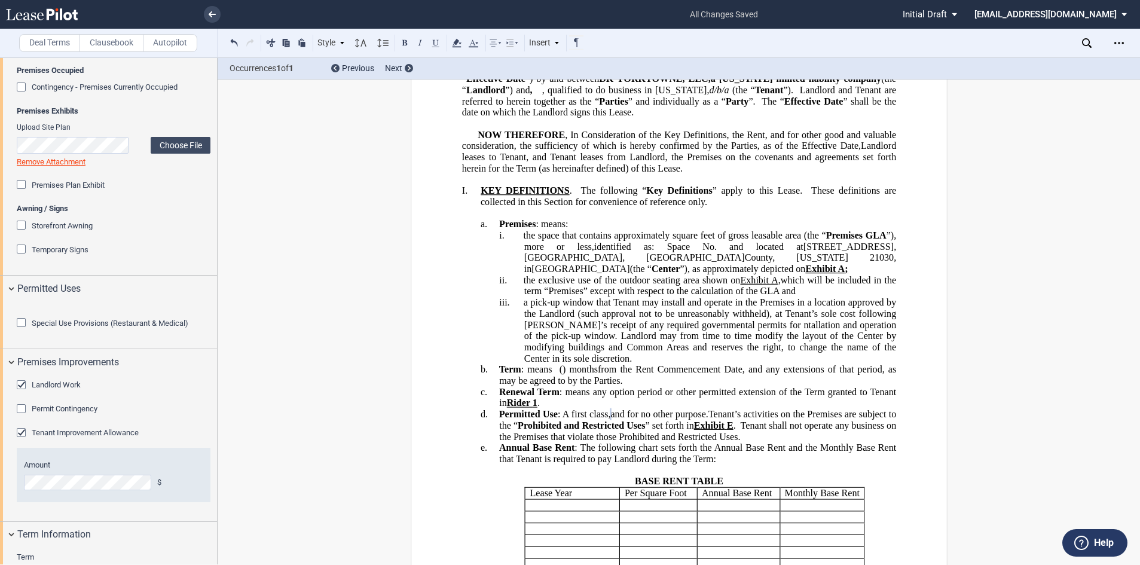
click at [568, 341] on span "a pick-up window that Tenant may install and operate in the Premises in a locat…" at bounding box center [712, 319] width 378 height 44
click at [477, 353] on span at bounding box center [479, 347] width 4 height 11
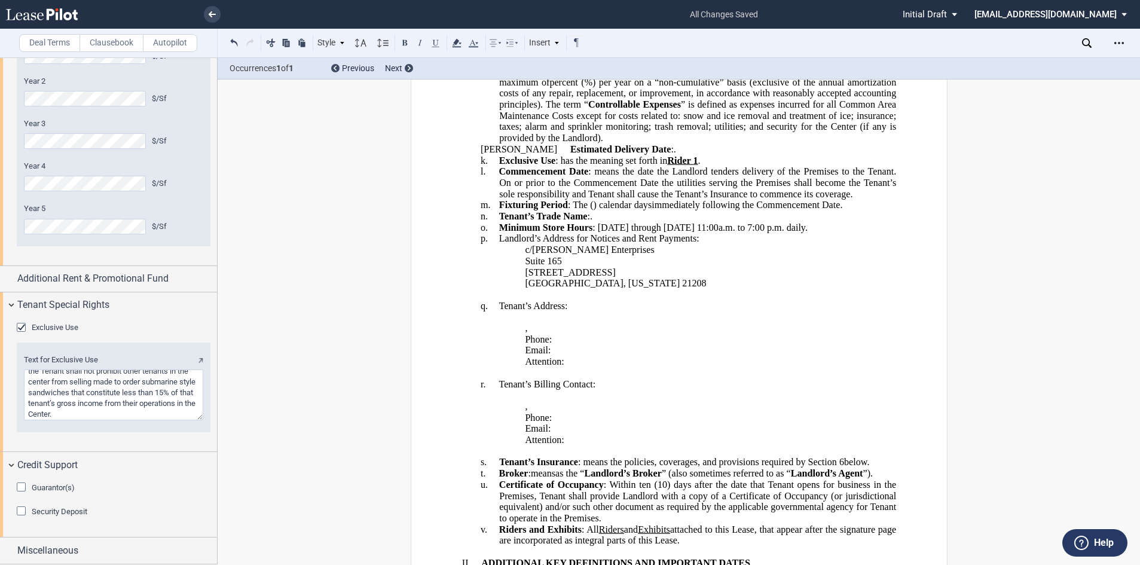
scroll to position [1016, 0]
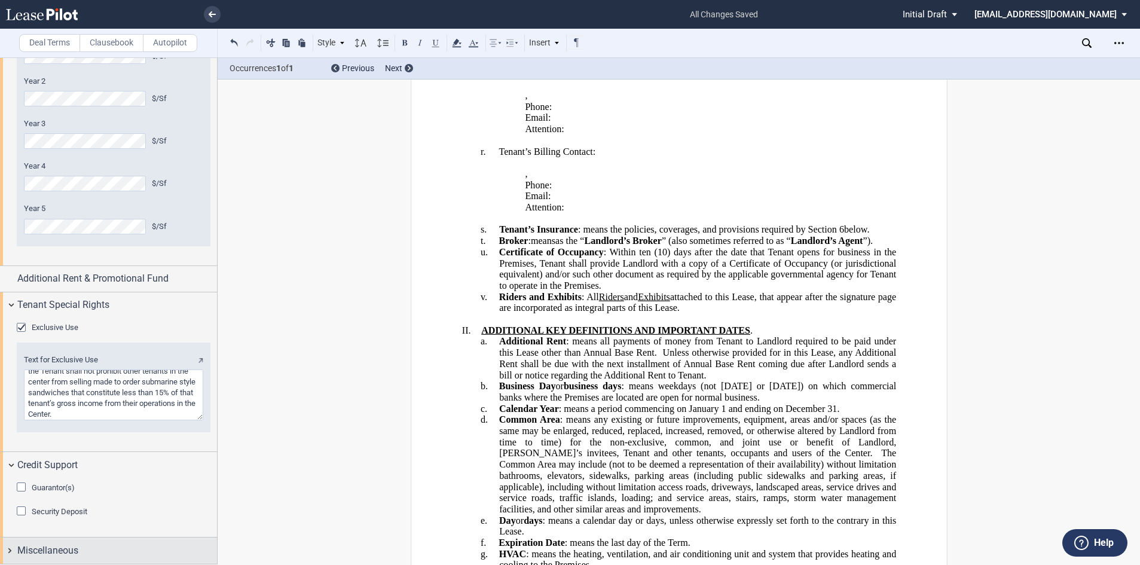
click at [67, 548] on span "Miscellaneous" at bounding box center [47, 550] width 61 height 14
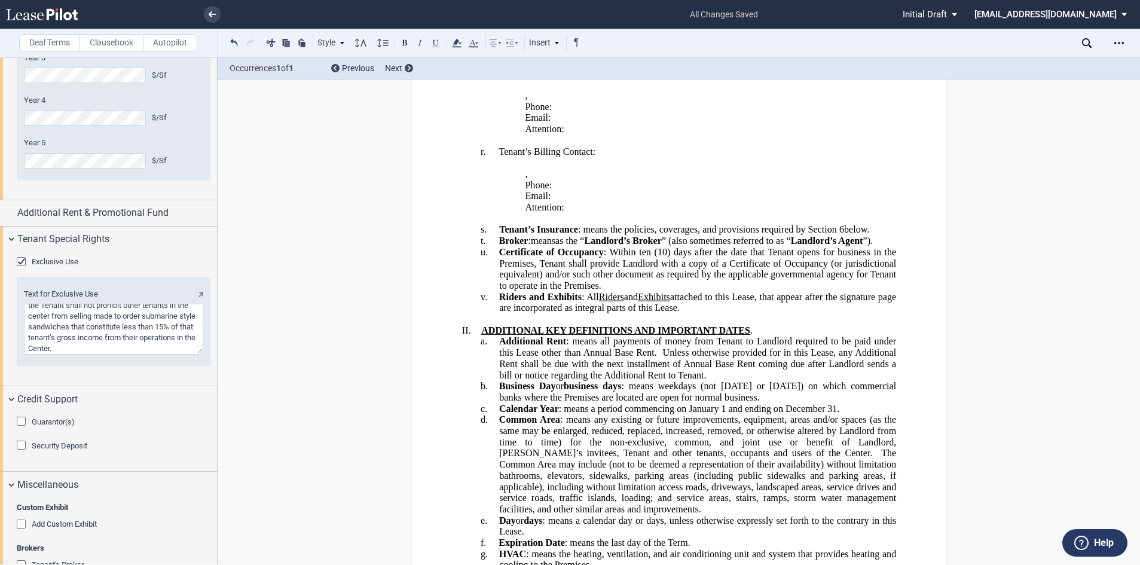
scroll to position [2319, 0]
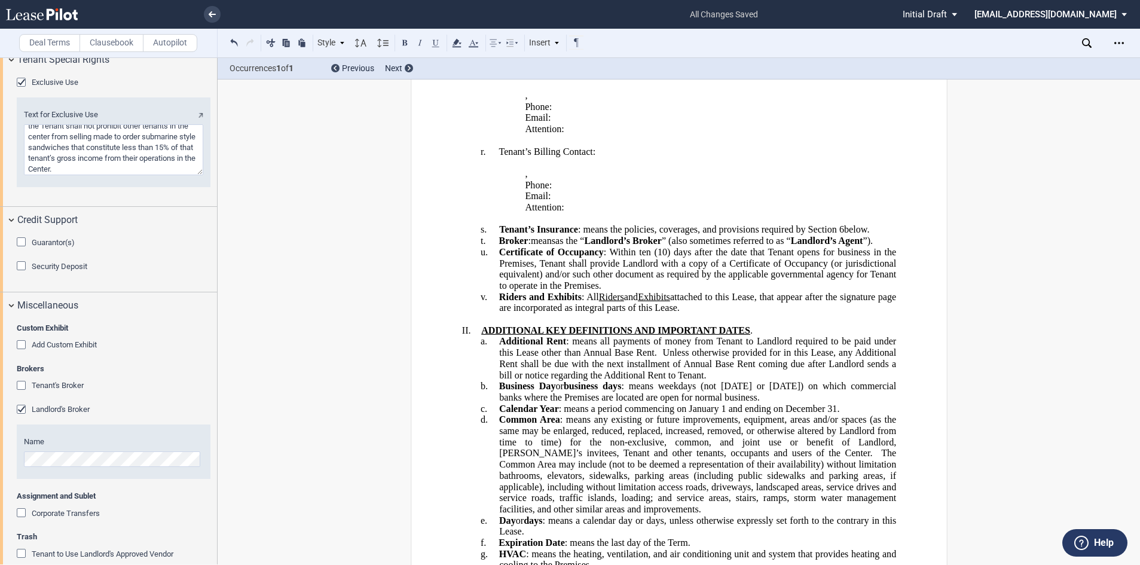
click at [23, 393] on div "Tenant's Broker" at bounding box center [23, 387] width 12 height 12
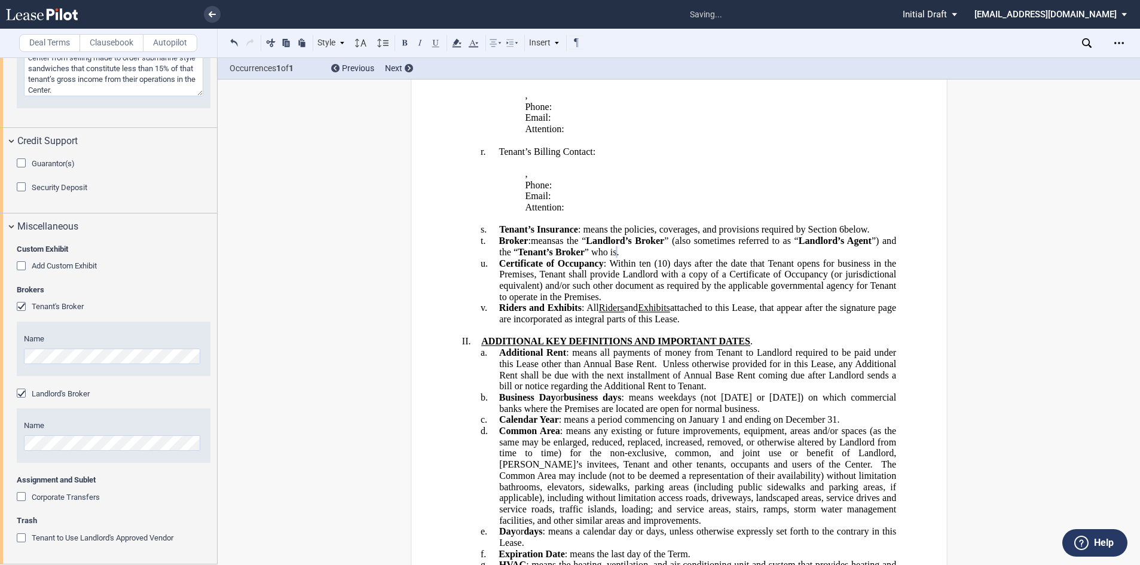
scroll to position [2464, 0]
click at [556, 46] on div "Insert" at bounding box center [544, 43] width 35 height 16
click at [1080, 45] on div "Download Share Document Print Create a New Version Import Changes Compare Abstr…" at bounding box center [1033, 43] width 212 height 29
click at [1088, 41] on icon at bounding box center [1087, 43] width 10 height 10
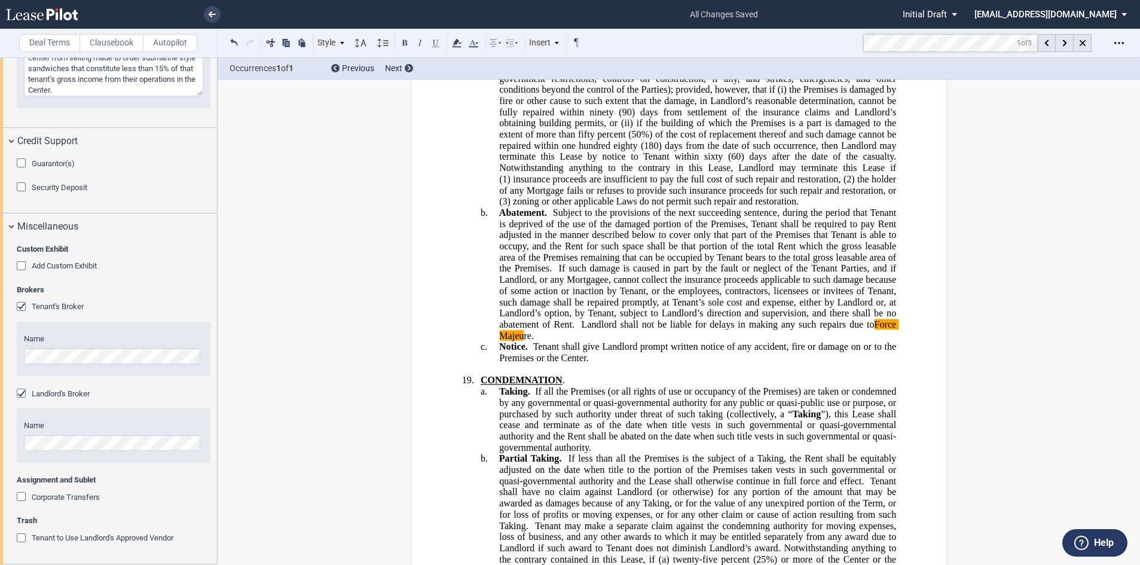
scroll to position [13373, 0]
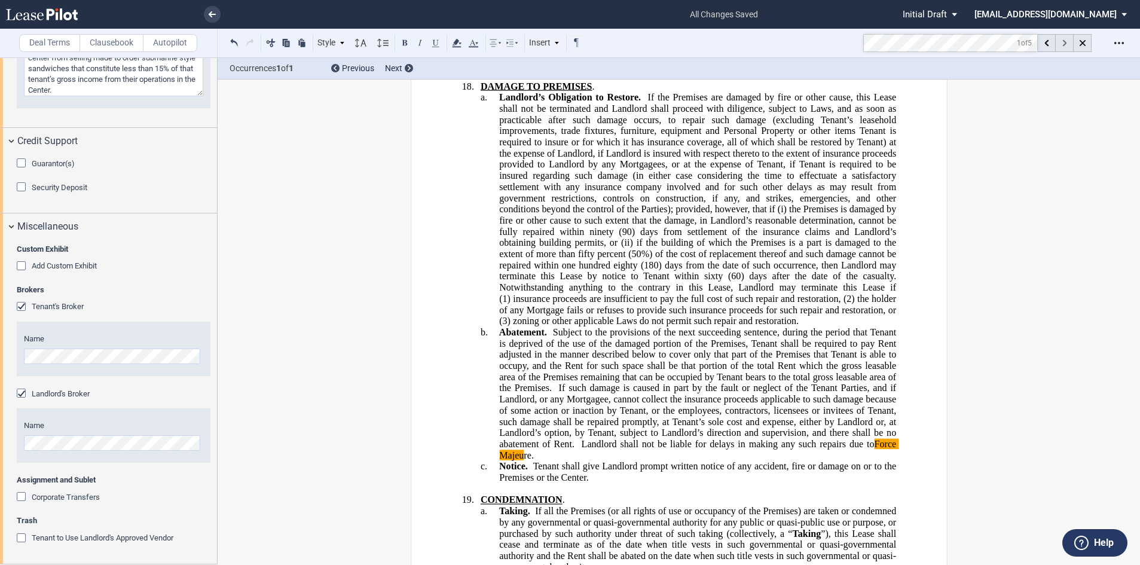
click at [1067, 44] on div at bounding box center [1064, 43] width 18 height 18
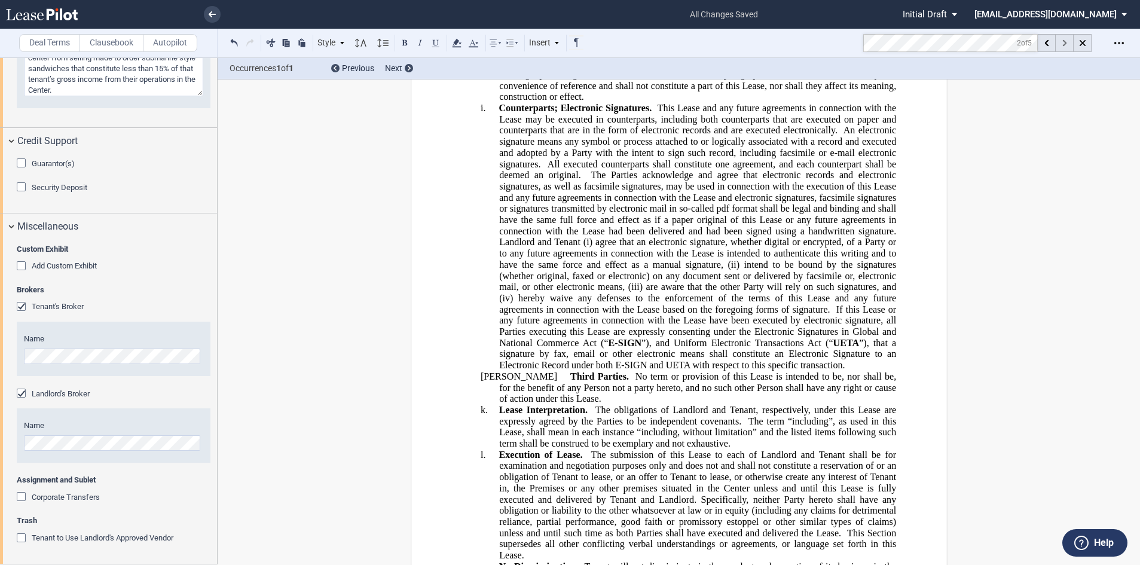
scroll to position [22583, 0]
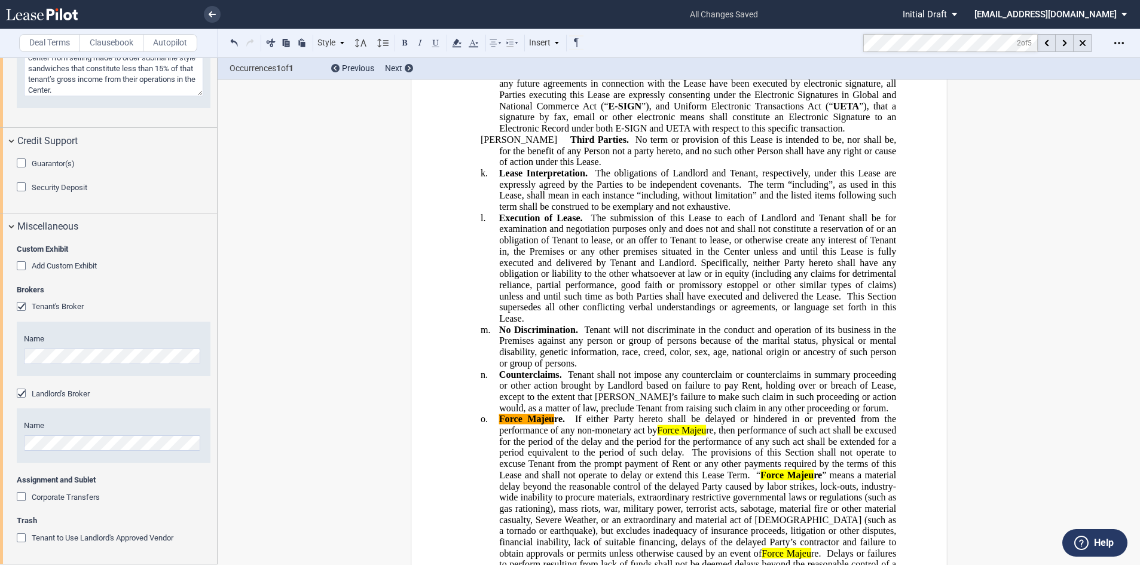
click at [893, 324] on span "Tenant will not discriminate in the conduct and operation of its business in th…" at bounding box center [698, 346] width 399 height 44
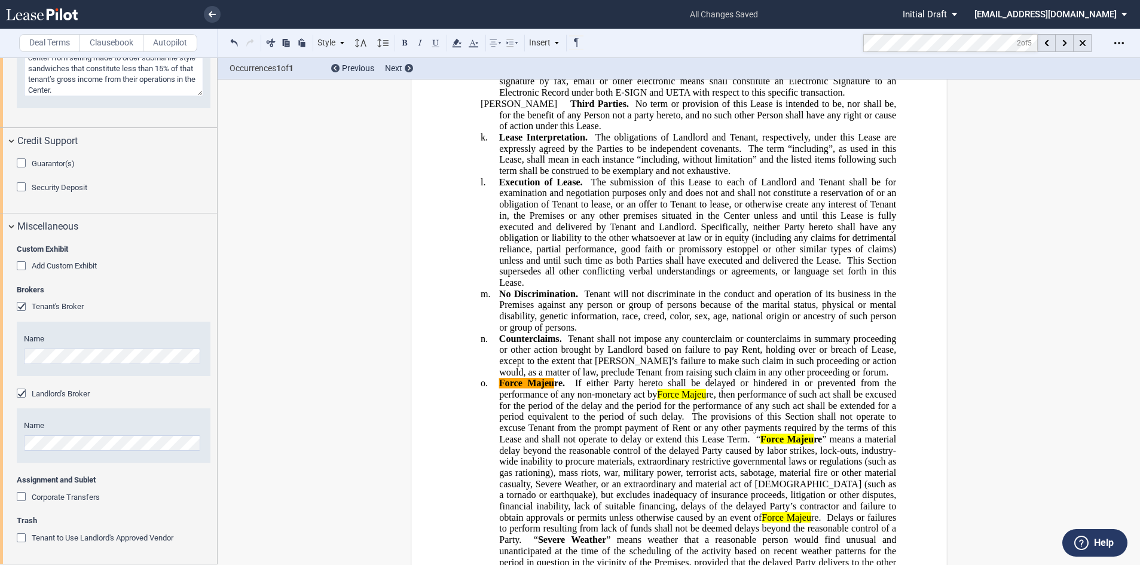
scroll to position [22642, 0]
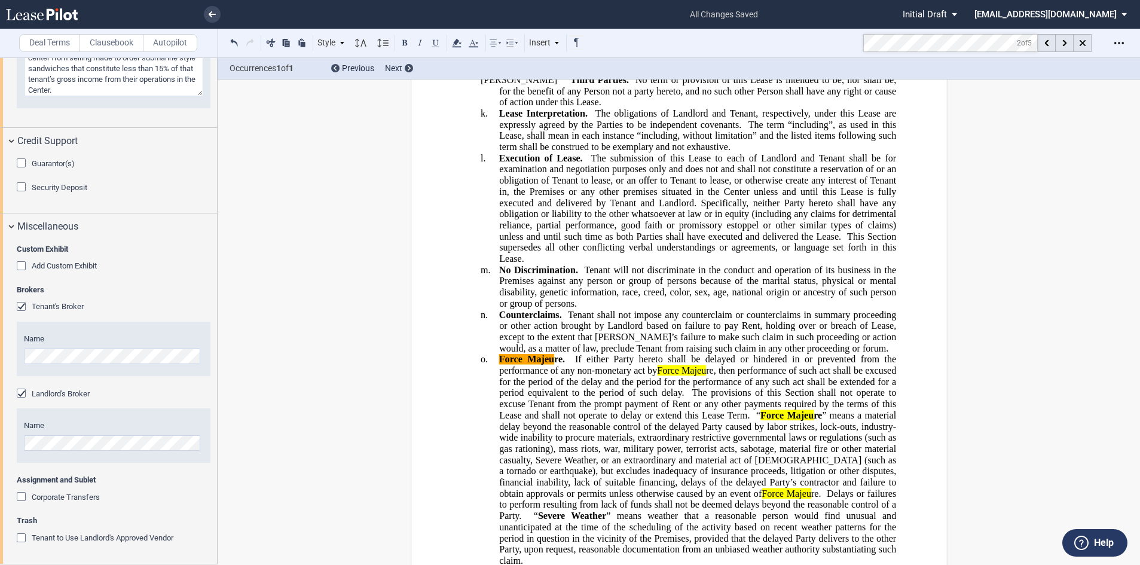
click at [572, 354] on span "If either Party hereto shall be delayed or hindered in or prevented from the pe…" at bounding box center [698, 376] width 399 height 44
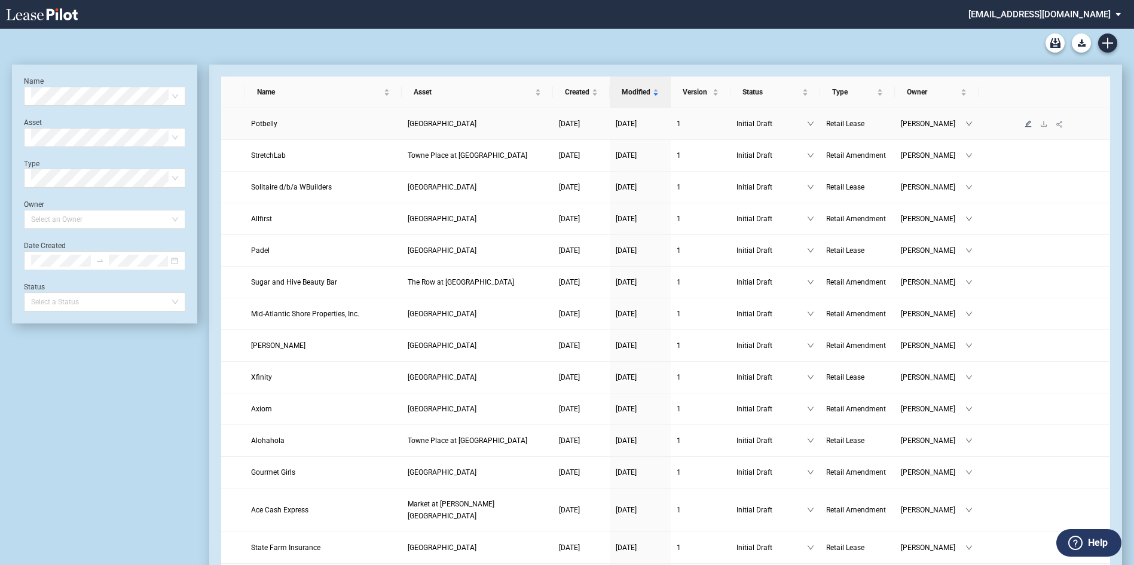
click at [1025, 127] on icon "edit" at bounding box center [1028, 123] width 7 height 7
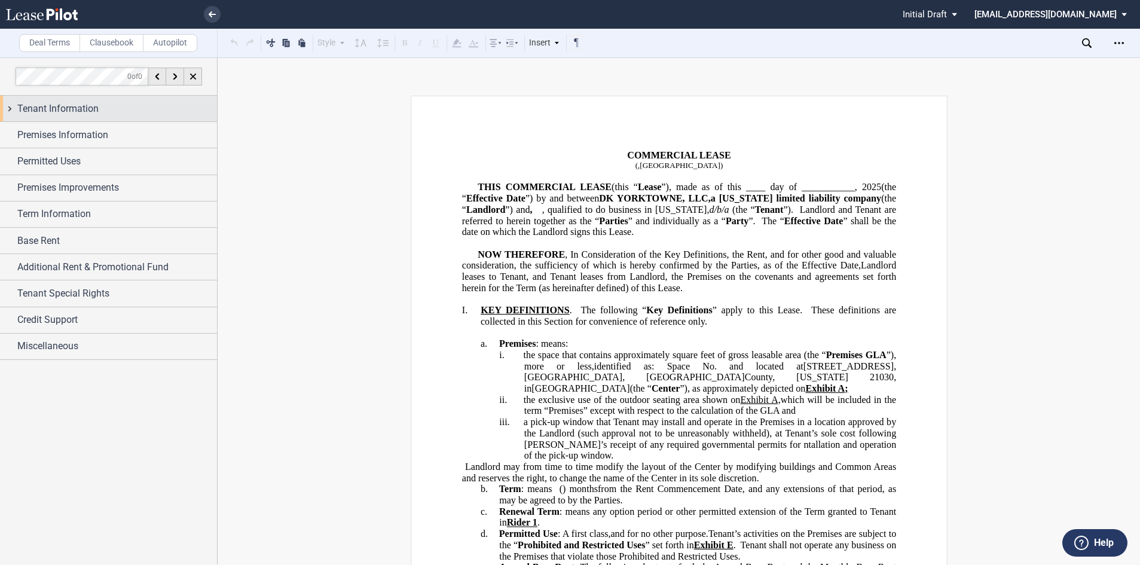
click at [70, 103] on span "Tenant Information" at bounding box center [57, 109] width 81 height 14
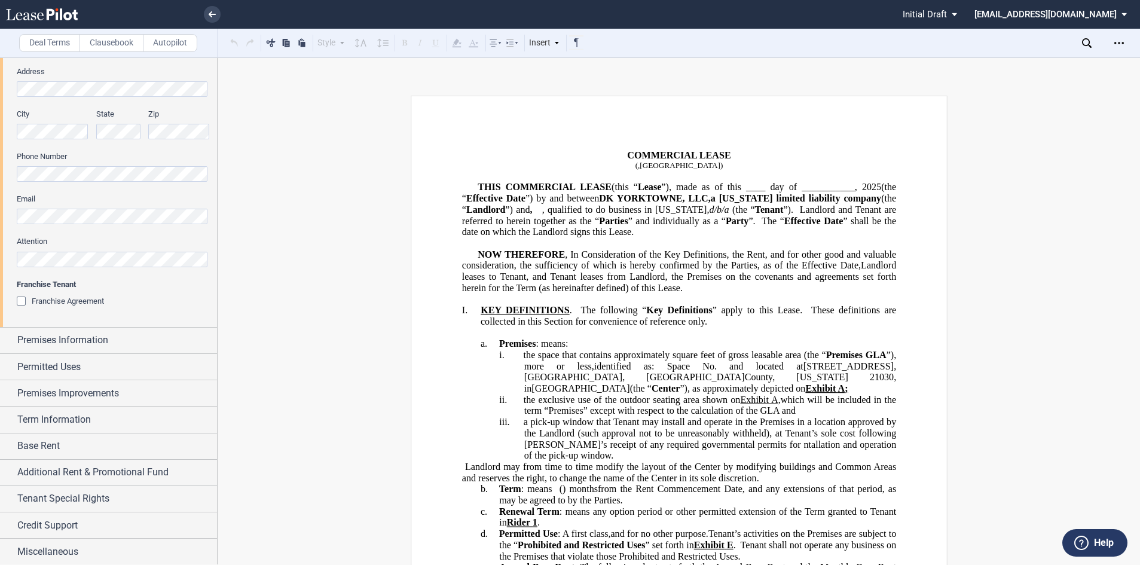
scroll to position [538, 0]
click at [82, 331] on div "Premises Information" at bounding box center [108, 340] width 217 height 26
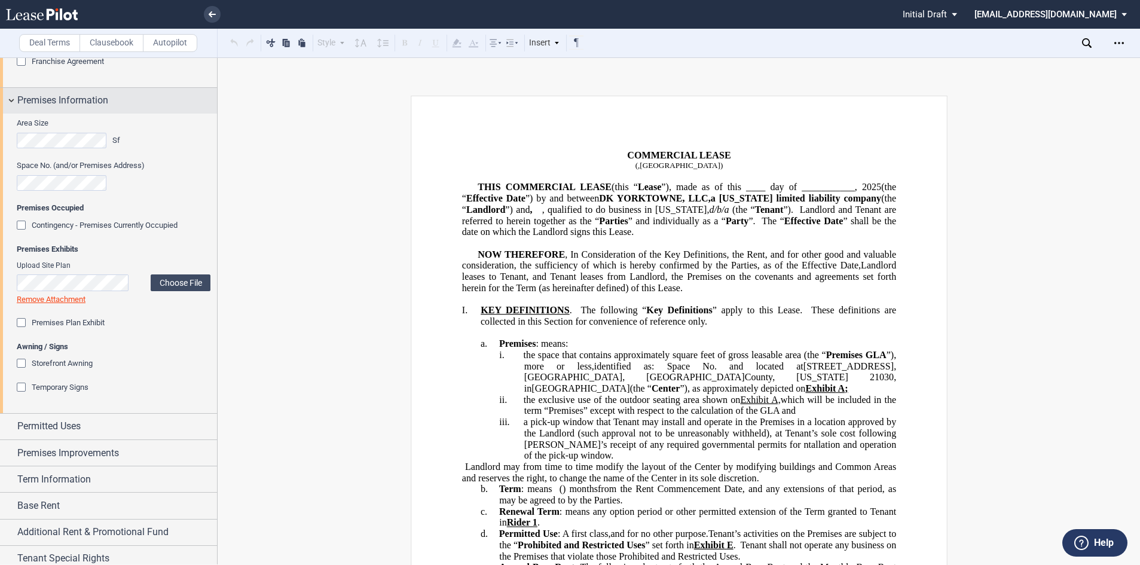
scroll to position [837, 0]
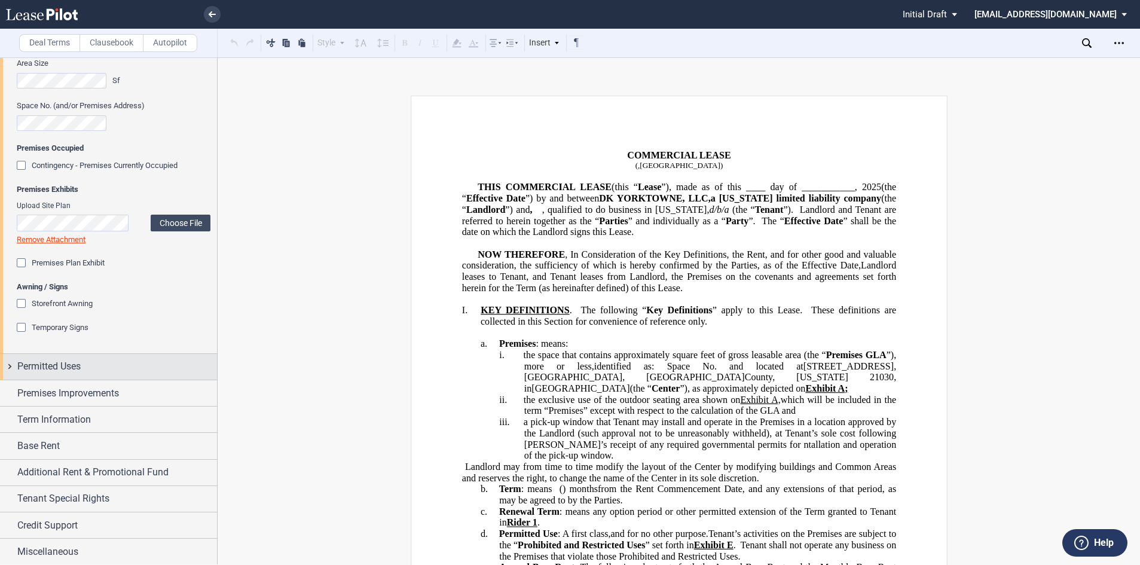
click at [72, 367] on span "Permitted Uses" at bounding box center [48, 366] width 63 height 14
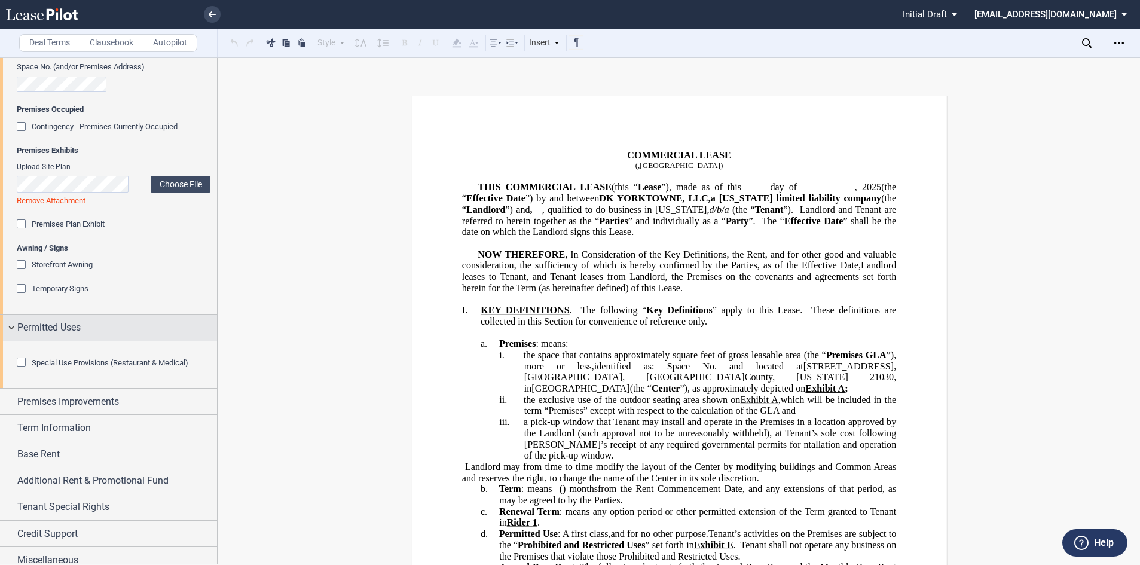
scroll to position [897, 0]
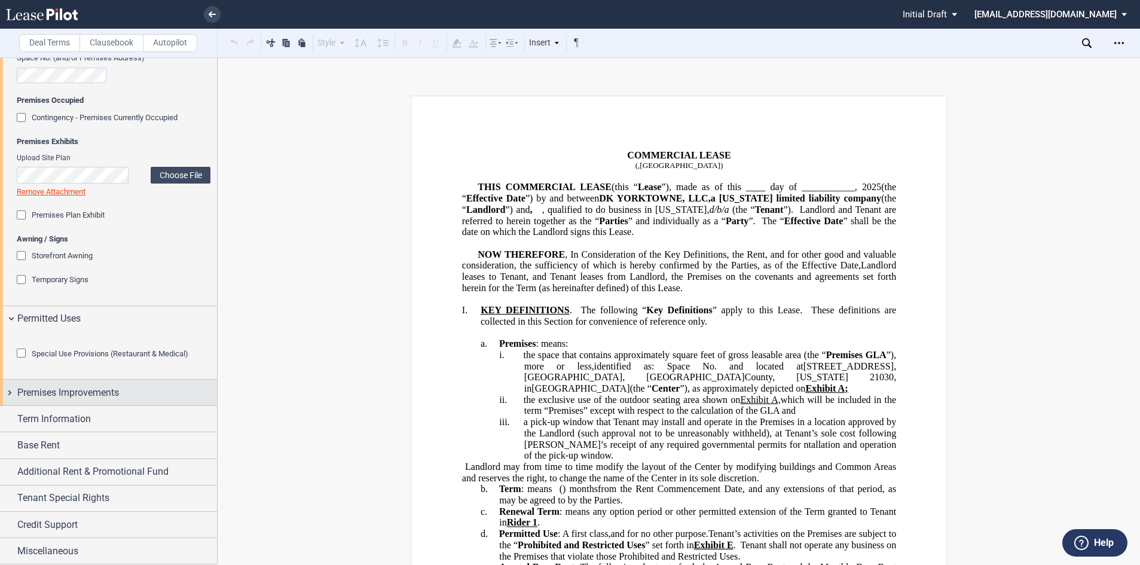
click at [42, 400] on span "Premises Improvements" at bounding box center [68, 392] width 102 height 14
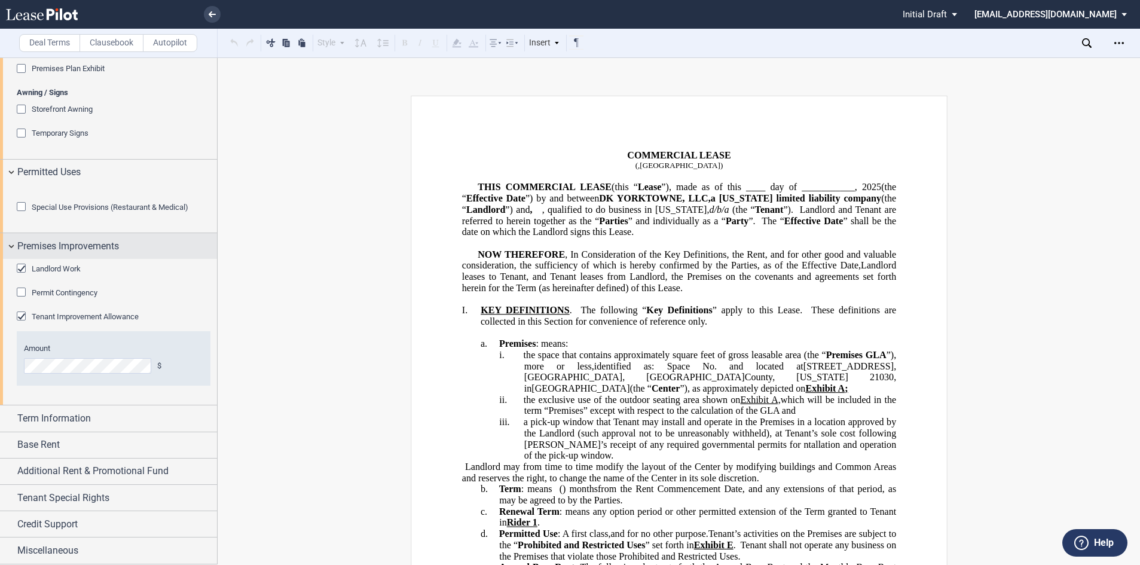
scroll to position [1076, 0]
click at [42, 425] on span "Term Information" at bounding box center [53, 418] width 73 height 14
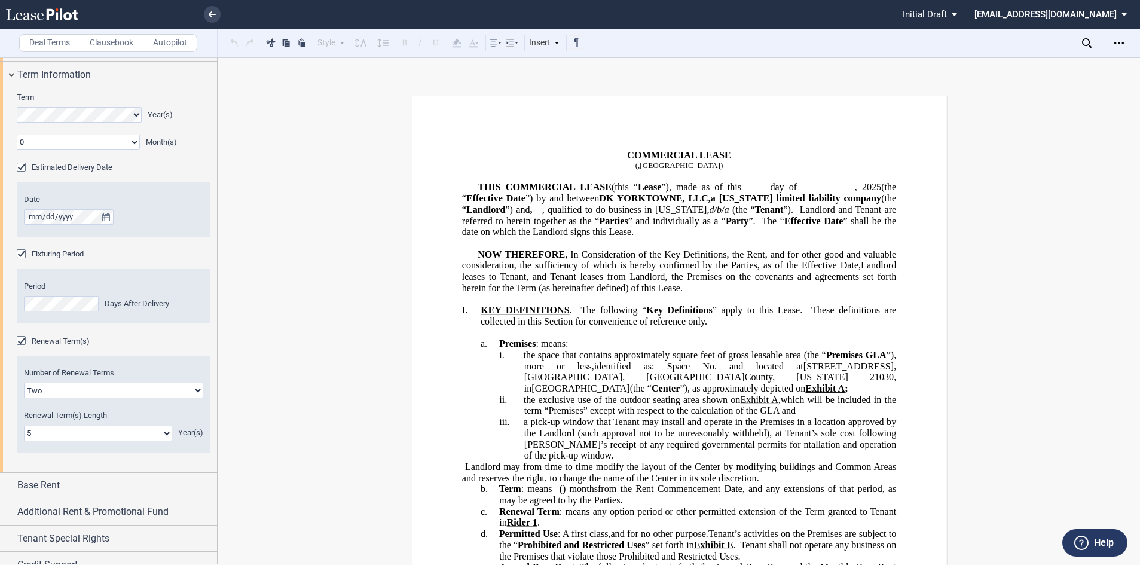
scroll to position [1481, 0]
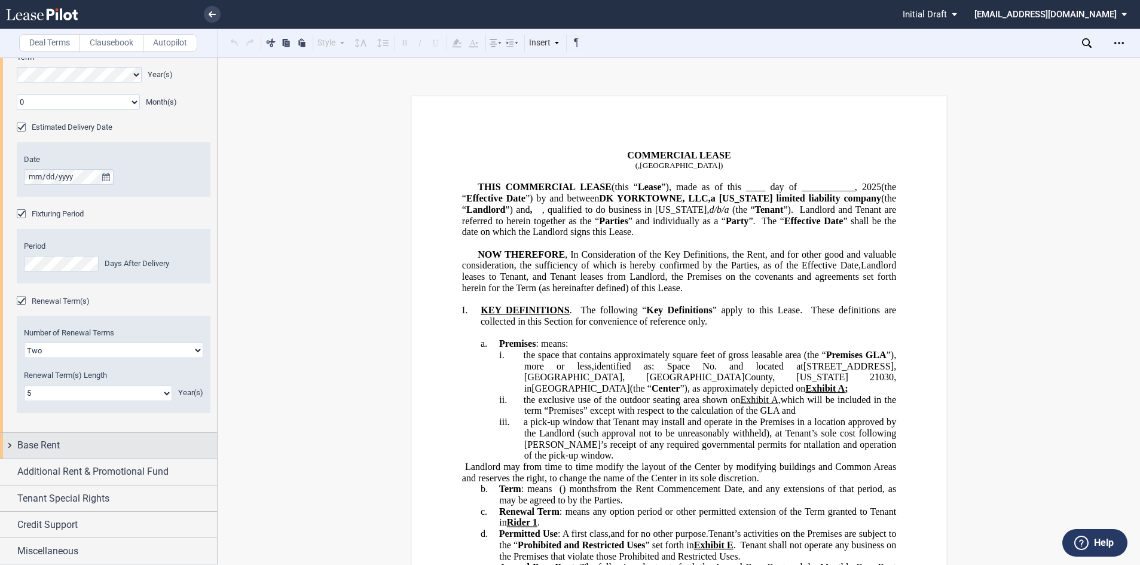
click at [38, 448] on span "Base Rent" at bounding box center [38, 445] width 42 height 14
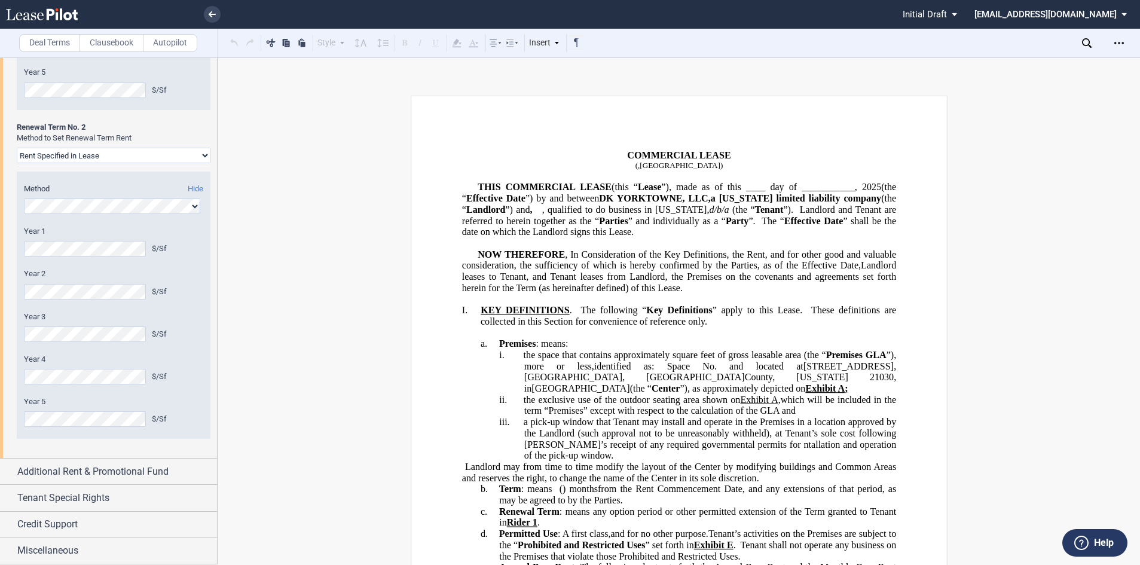
scroll to position [2690, 0]
click at [38, 467] on span "Additional Rent & Promotional Fund" at bounding box center [92, 471] width 151 height 14
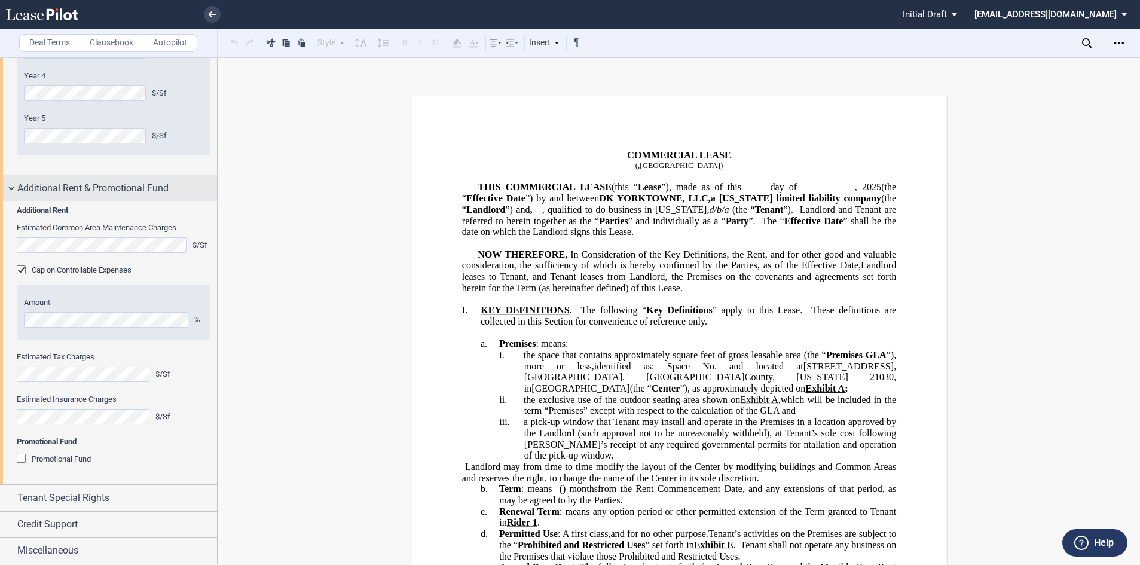
scroll to position [2973, 0]
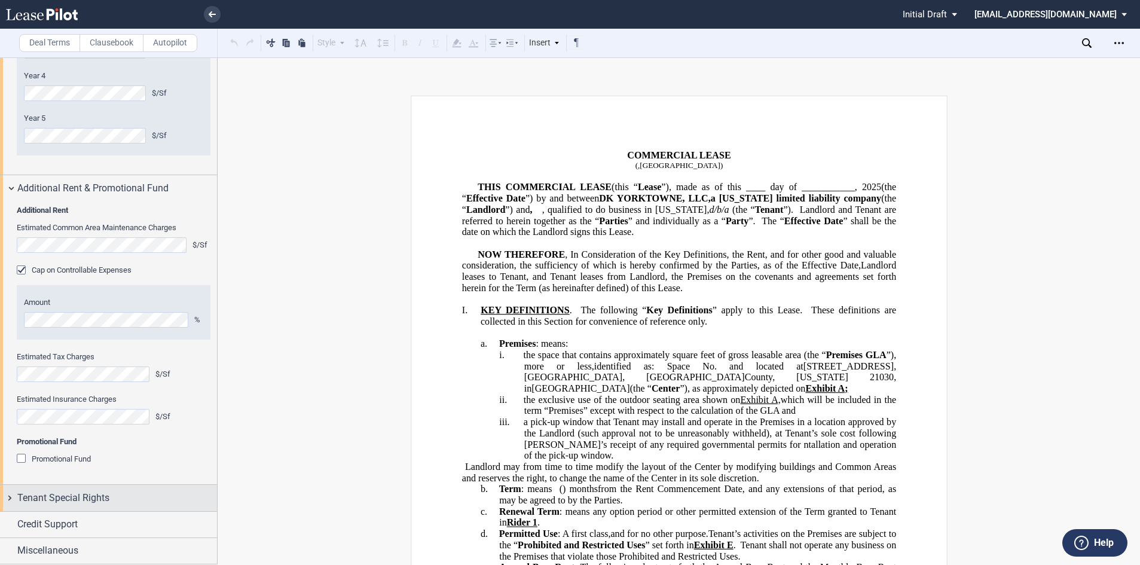
click at [44, 494] on span "Tenant Special Rights" at bounding box center [63, 498] width 92 height 14
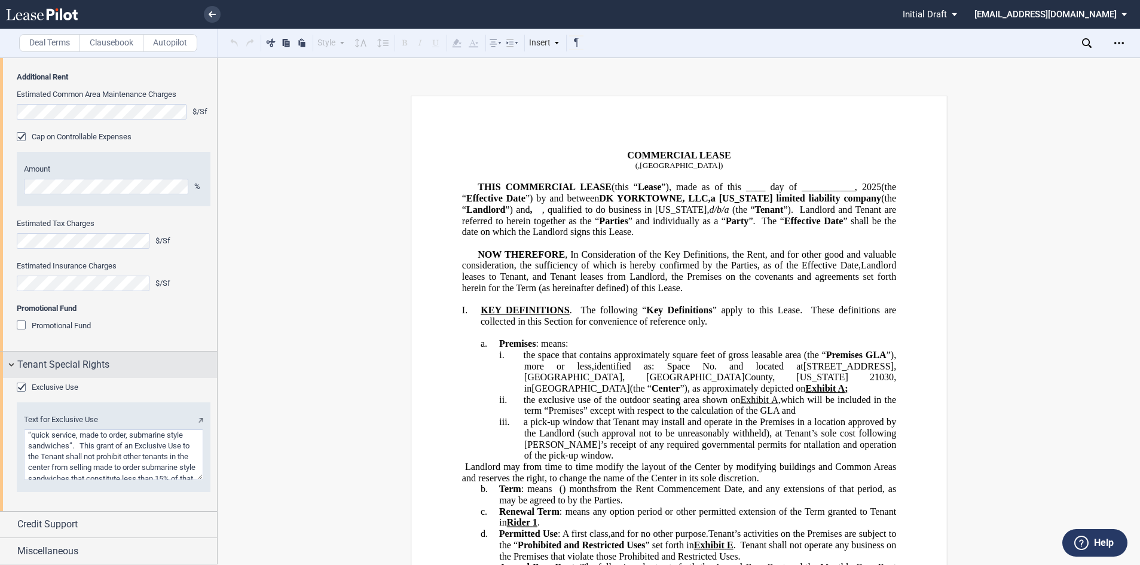
scroll to position [3107, 0]
click at [1120, 45] on icon "Open Lease options menu" at bounding box center [1119, 43] width 10 height 10
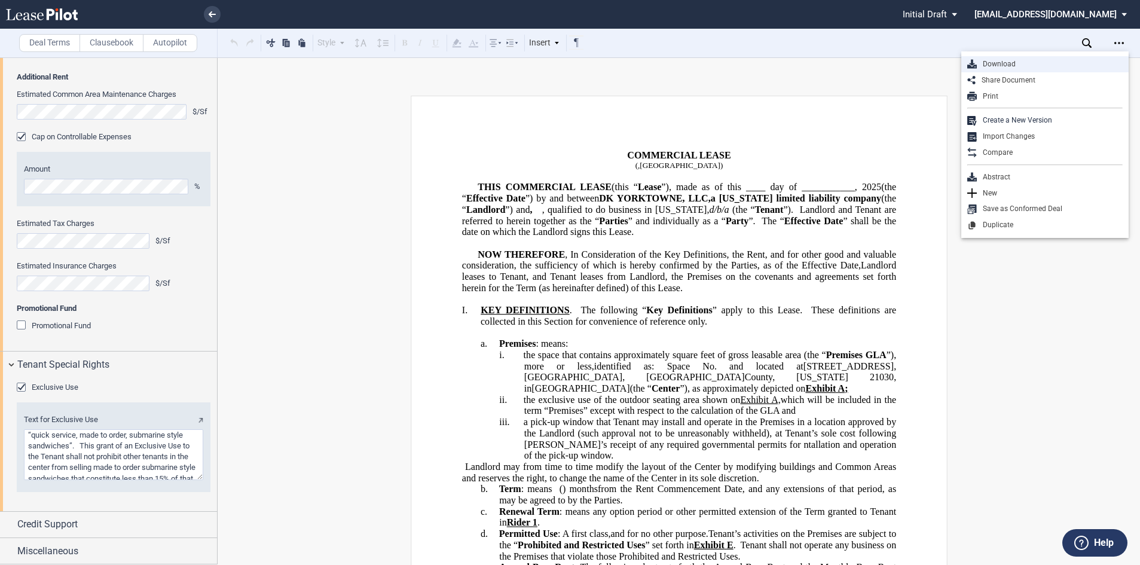
click at [989, 66] on div "Download" at bounding box center [1049, 64] width 146 height 10
